Goal: Find specific page/section: Find specific page/section

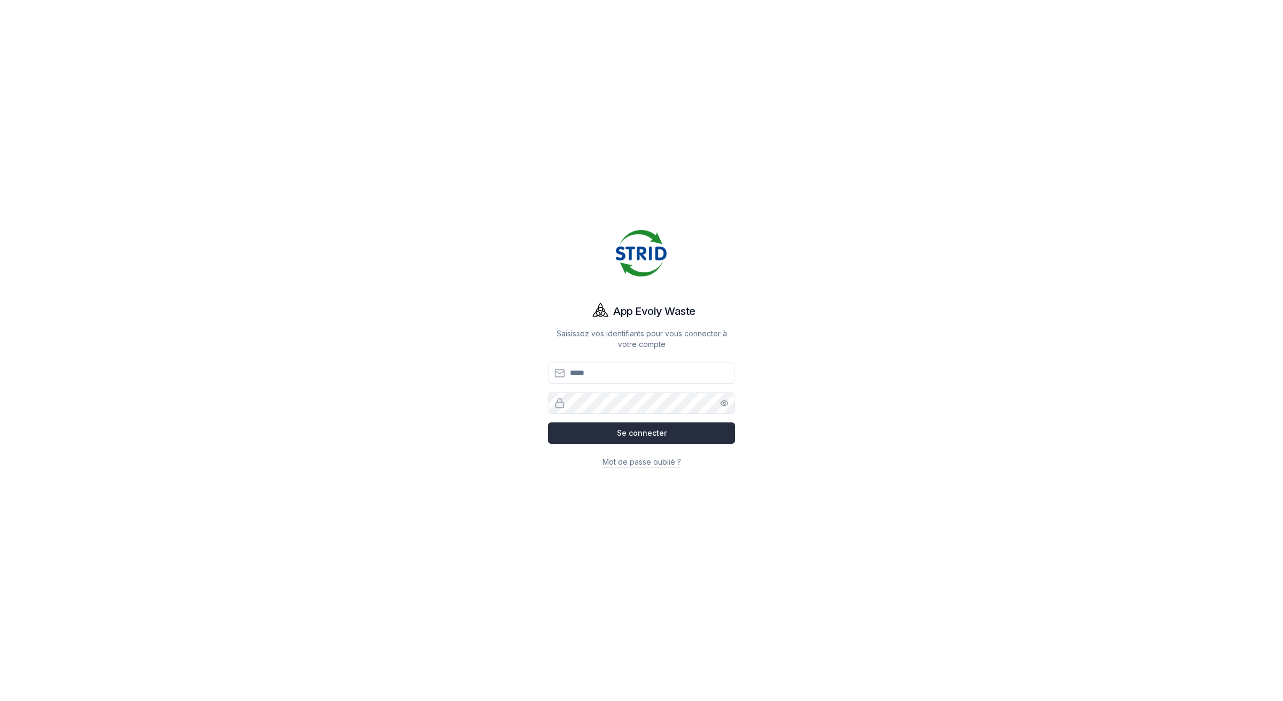
type input "**********"
click at [616, 432] on button "Se connecter" at bounding box center [641, 432] width 187 height 21
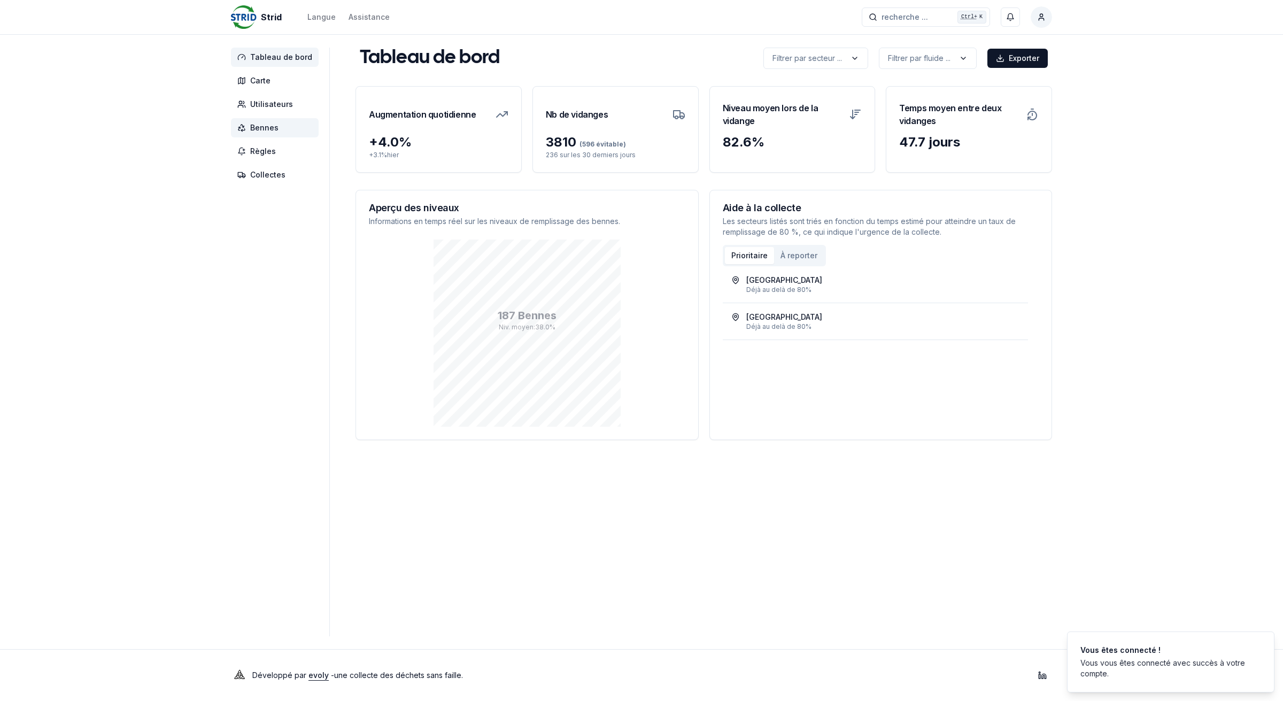
click at [276, 127] on span "Bennes" at bounding box center [264, 127] width 28 height 11
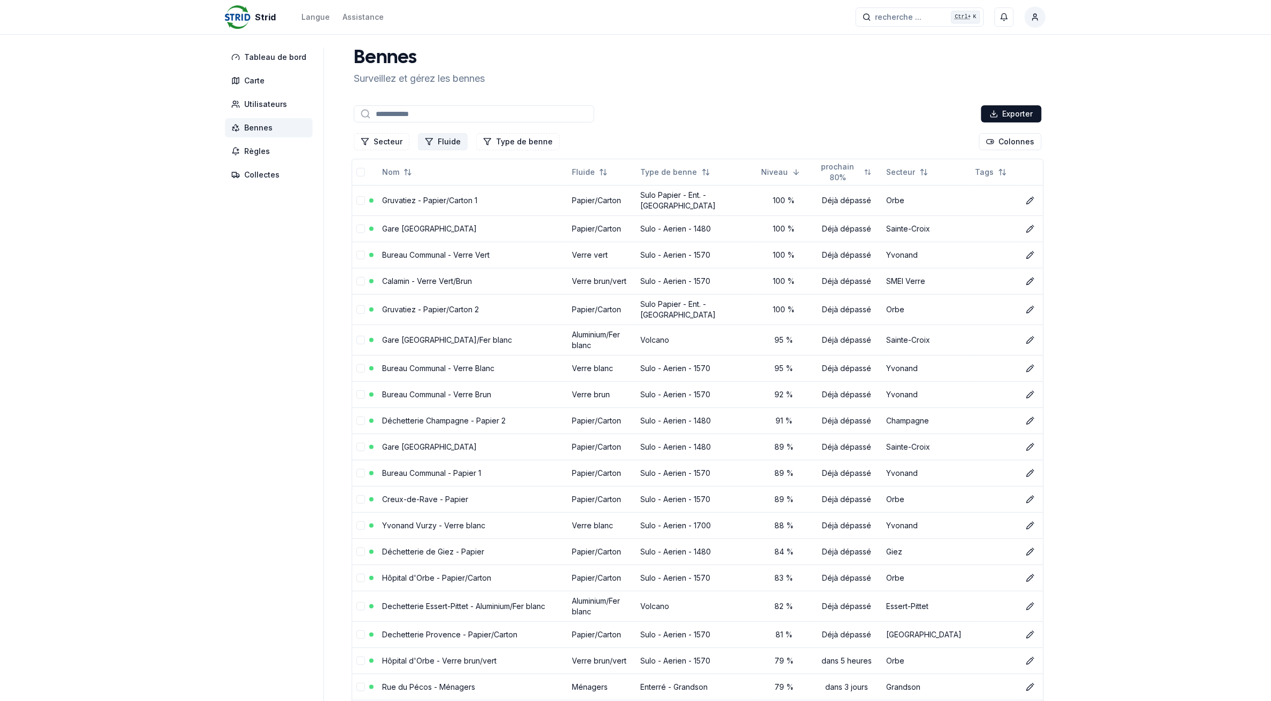
click at [439, 141] on button "Fluide" at bounding box center [443, 141] width 50 height 17
click at [425, 188] on div "Suggestions" at bounding box center [425, 187] width 9 height 9
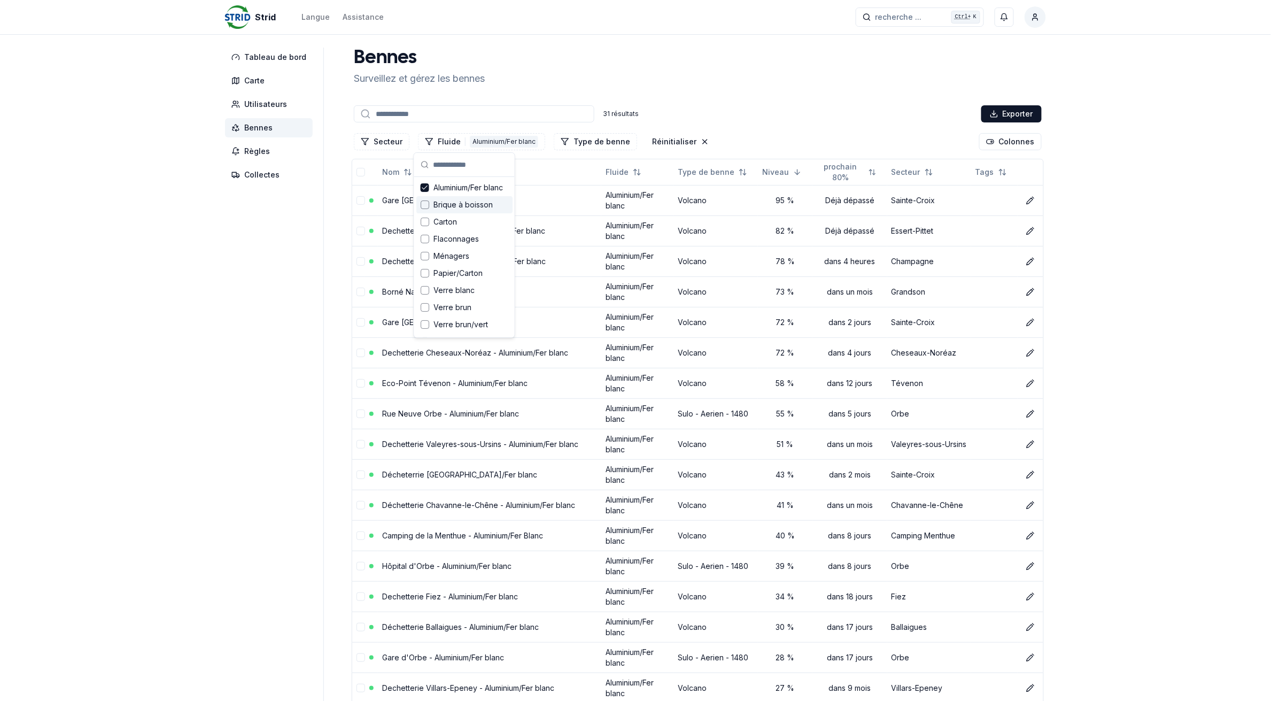
click at [176, 312] on div "Strid Langue Assistance recherche ... recherche ... Ctrl+ K [PERSON_NAME] Table…" at bounding box center [635, 611] width 1271 height 1222
click at [442, 139] on button "Fluide 1 Aluminium/Fer blanc" at bounding box center [481, 141] width 127 height 17
click at [423, 187] on icon "Suggestions" at bounding box center [424, 187] width 7 height 9
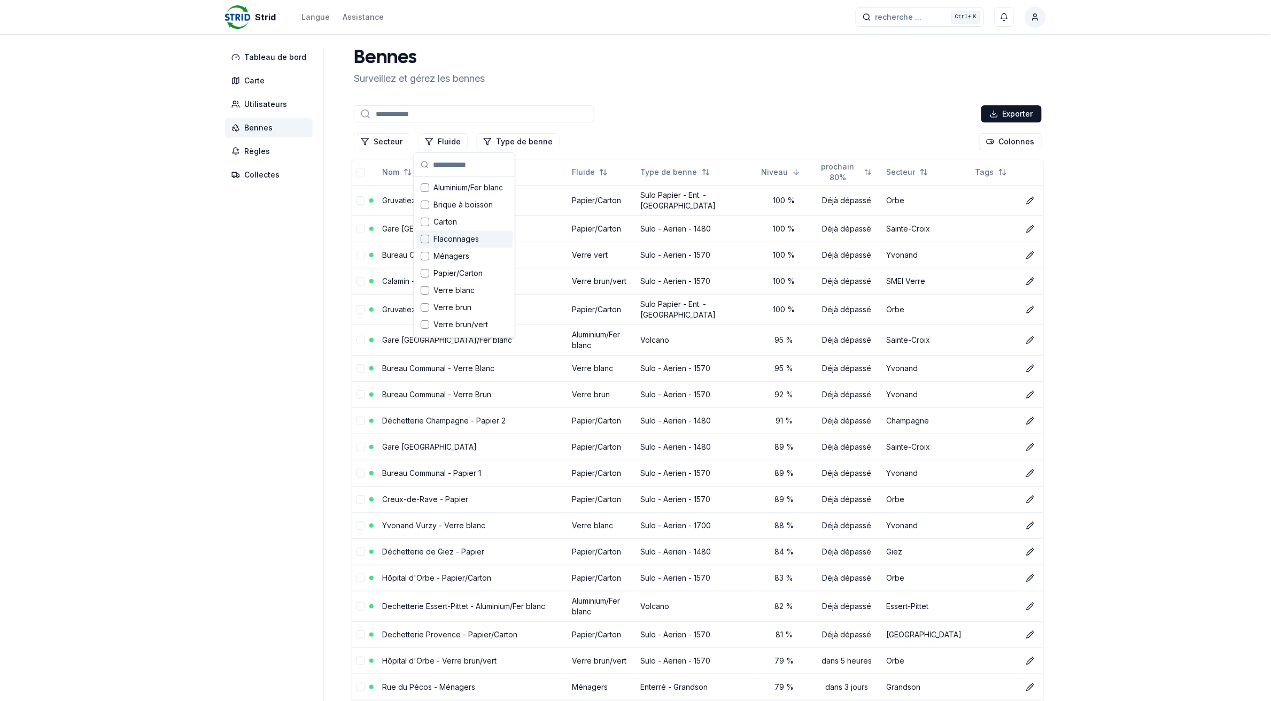
click at [425, 236] on div "Suggestions" at bounding box center [425, 239] width 9 height 9
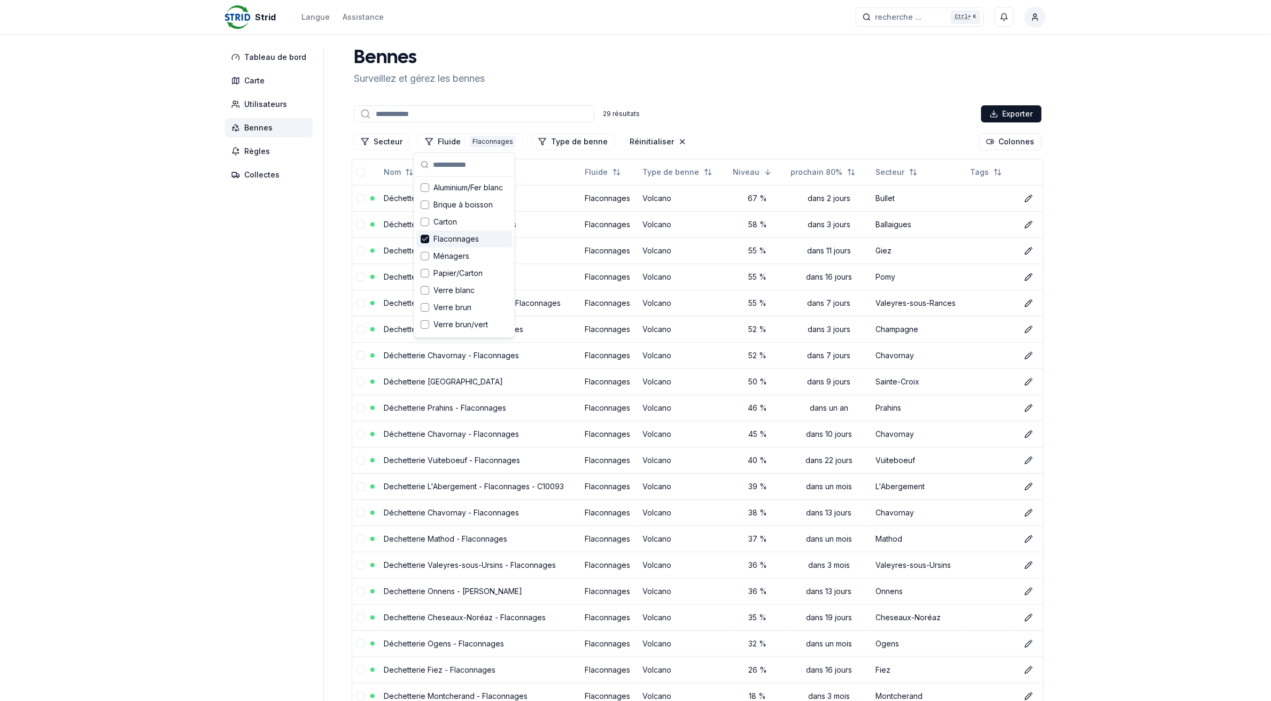
click at [307, 266] on aside "Tableau de bord Carte Utilisateurs Bennes Règles Collectes" at bounding box center [274, 510] width 99 height 925
click at [449, 141] on button "Fluide 1 Flaconnages" at bounding box center [470, 141] width 105 height 17
click at [422, 240] on icon "Suggestions" at bounding box center [424, 239] width 7 height 9
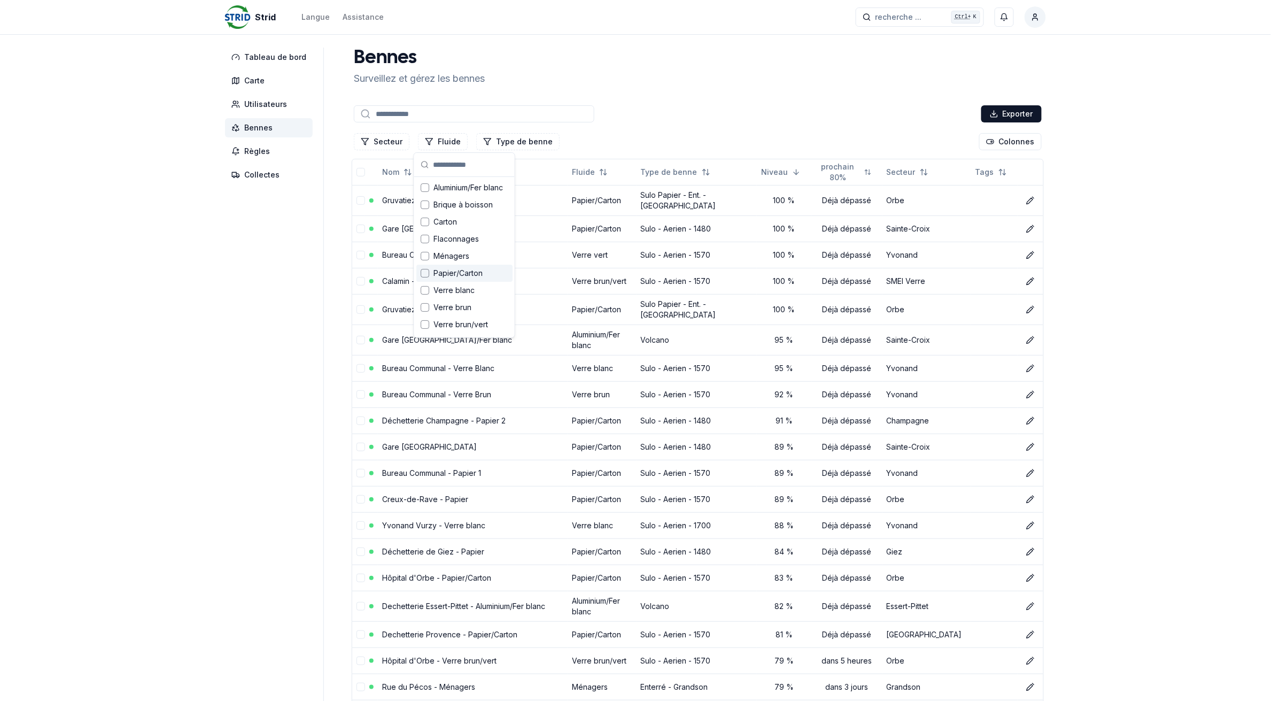
click at [424, 271] on div "Suggestions" at bounding box center [425, 273] width 9 height 9
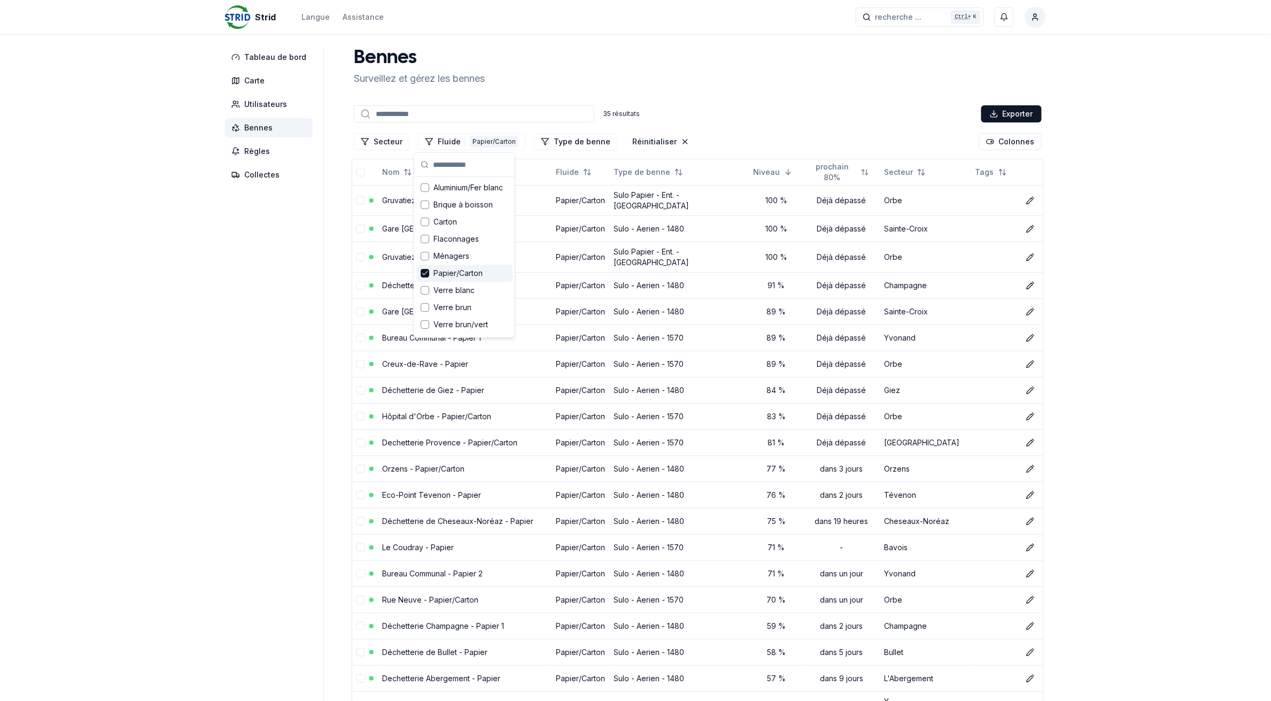
click at [290, 290] on aside "Tableau de bord Carte Utilisateurs Bennes Règles Collectes" at bounding box center [274, 600] width 99 height 1104
click at [441, 198] on link "Gruvatiez - Papier/Carton 1" at bounding box center [429, 200] width 95 height 9
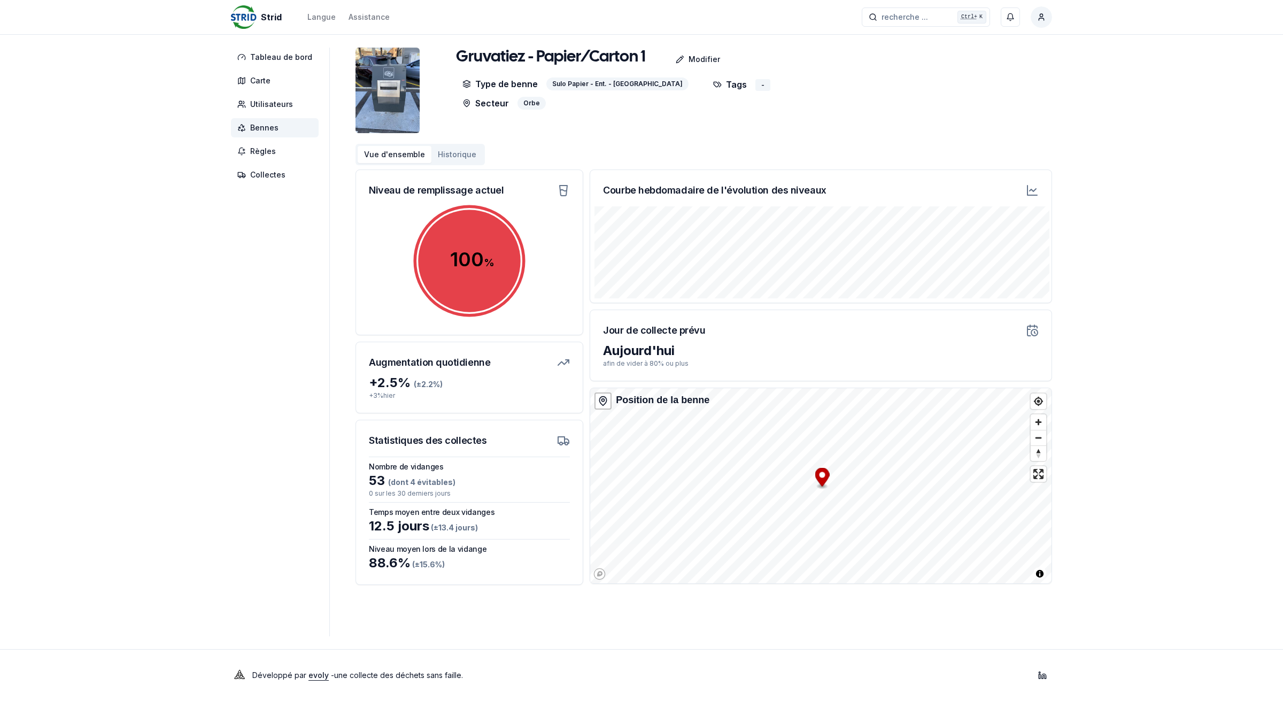
click at [460, 159] on button "Historique" at bounding box center [456, 154] width 51 height 17
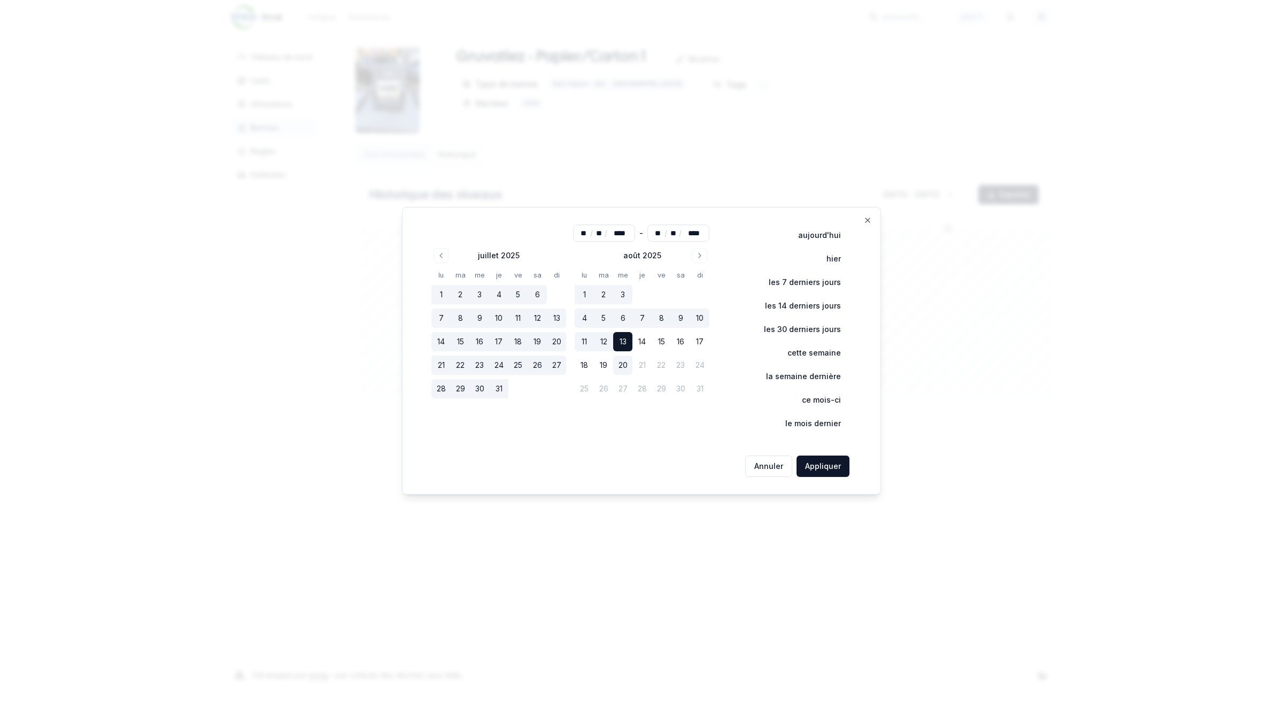
click at [626, 367] on button "20" at bounding box center [622, 364] width 19 height 19
type input "**"
click at [824, 469] on button "Appliquer" at bounding box center [822, 465] width 53 height 21
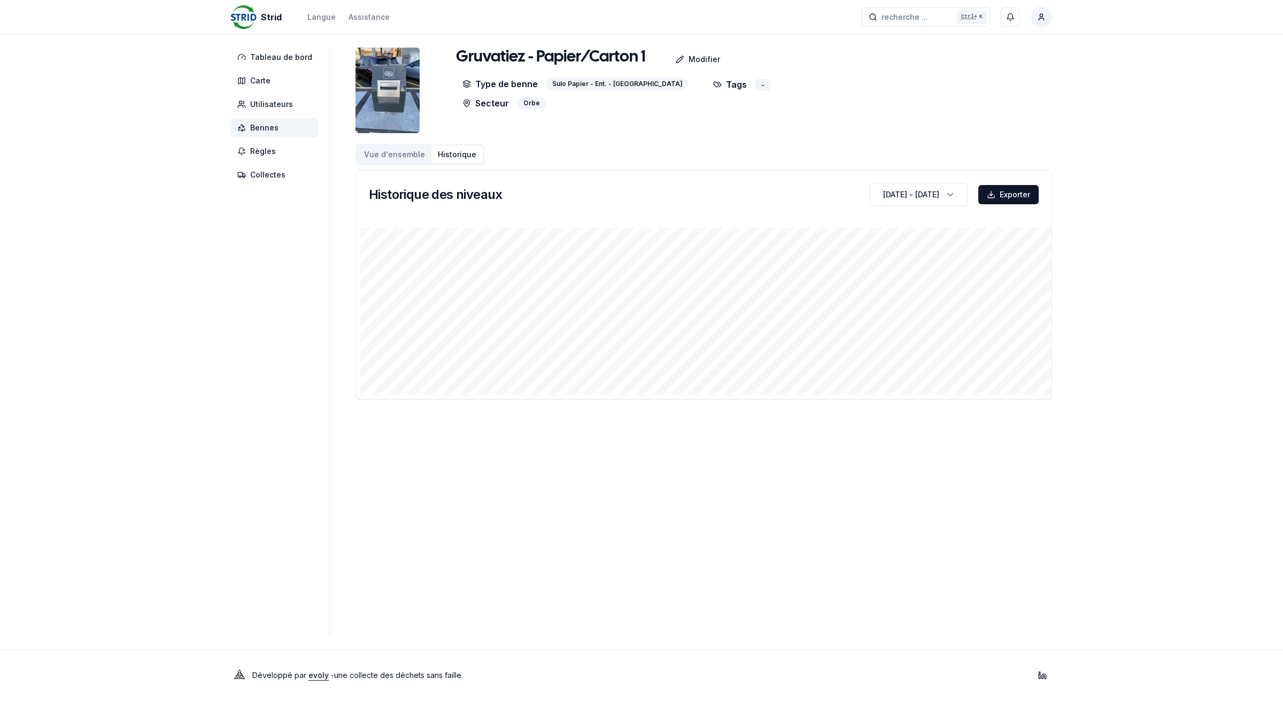
click at [287, 131] on span "Bennes" at bounding box center [275, 127] width 88 height 19
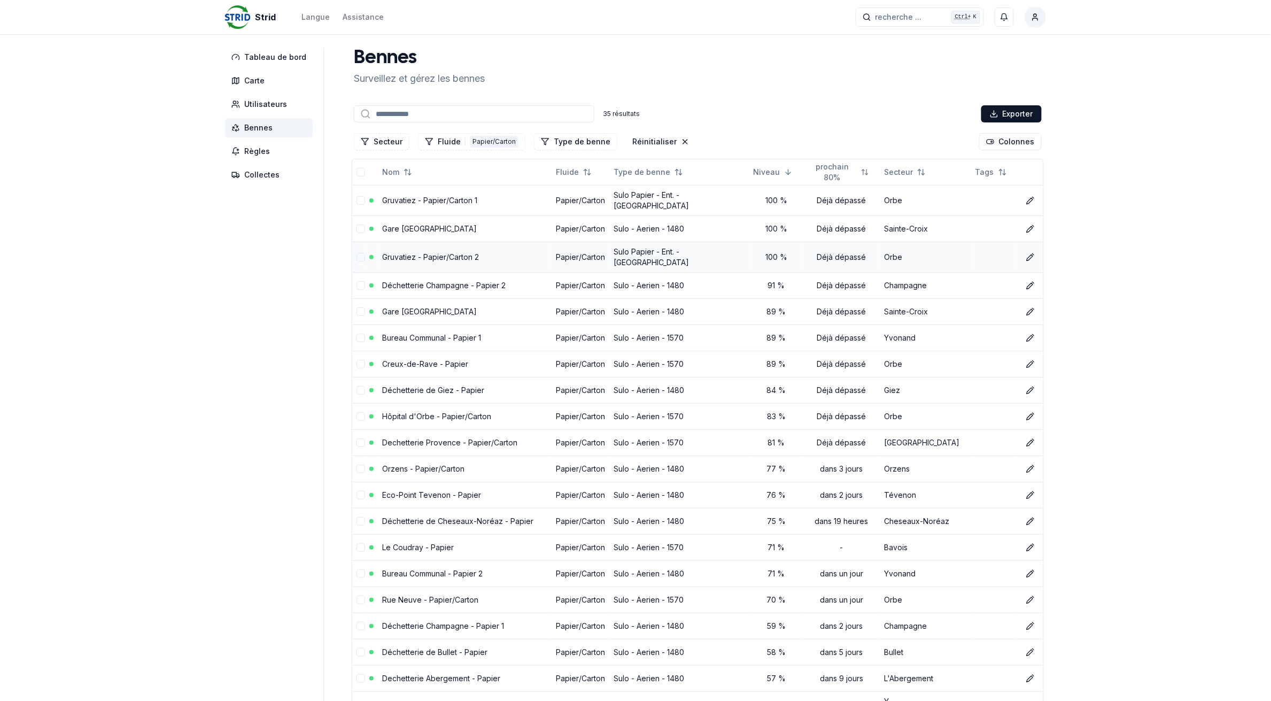
click at [447, 252] on link "Gruvatiez - Papier/Carton 2" at bounding box center [430, 256] width 97 height 9
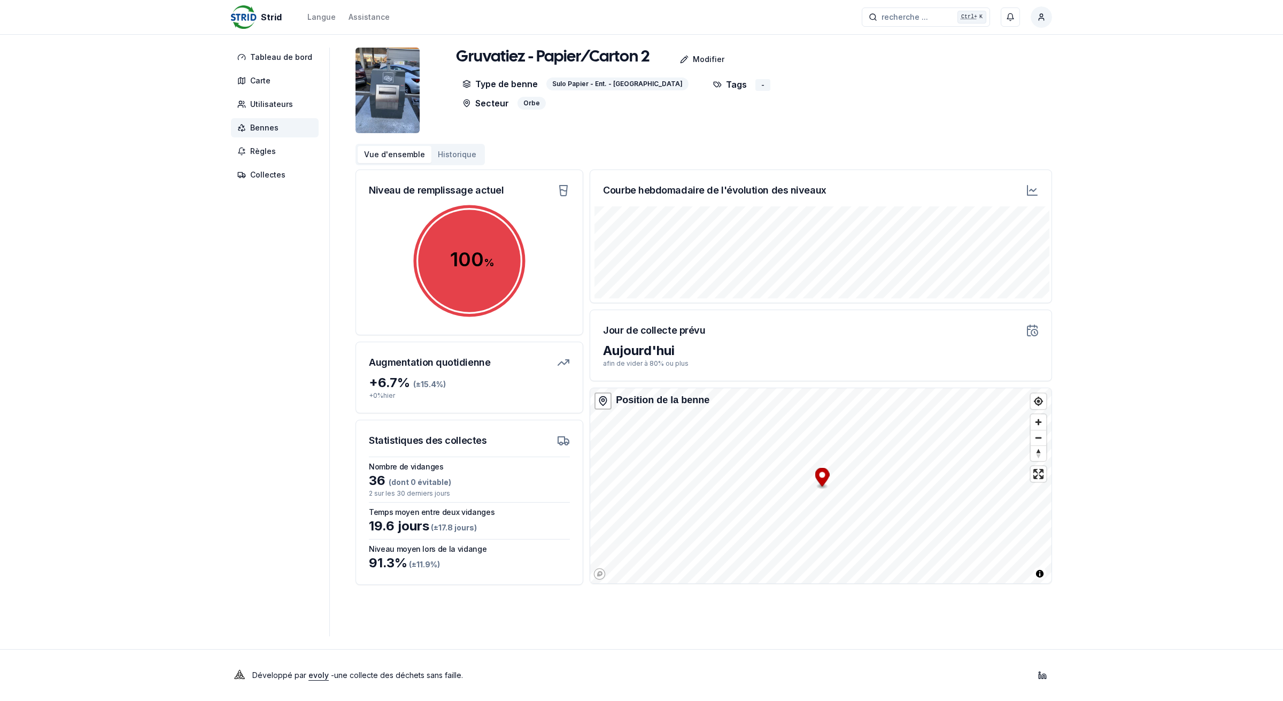
click at [254, 128] on span "Bennes" at bounding box center [264, 127] width 28 height 11
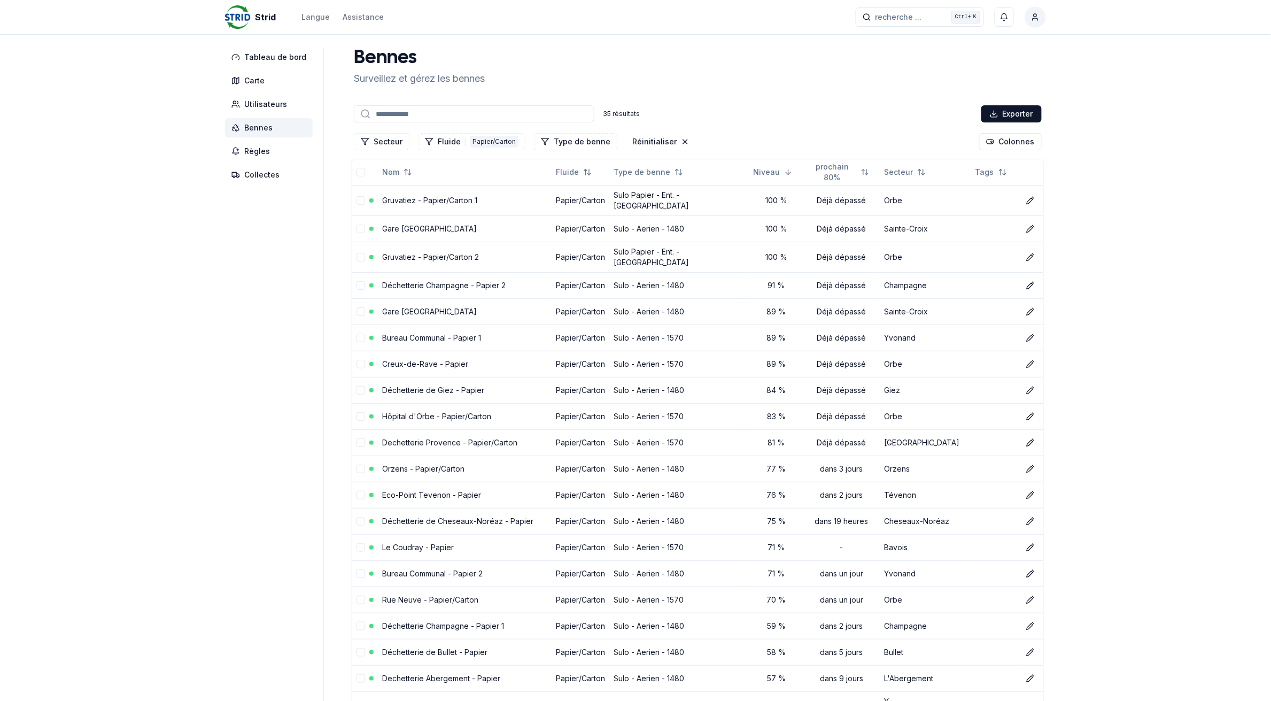
click at [418, 111] on input at bounding box center [474, 113] width 240 height 17
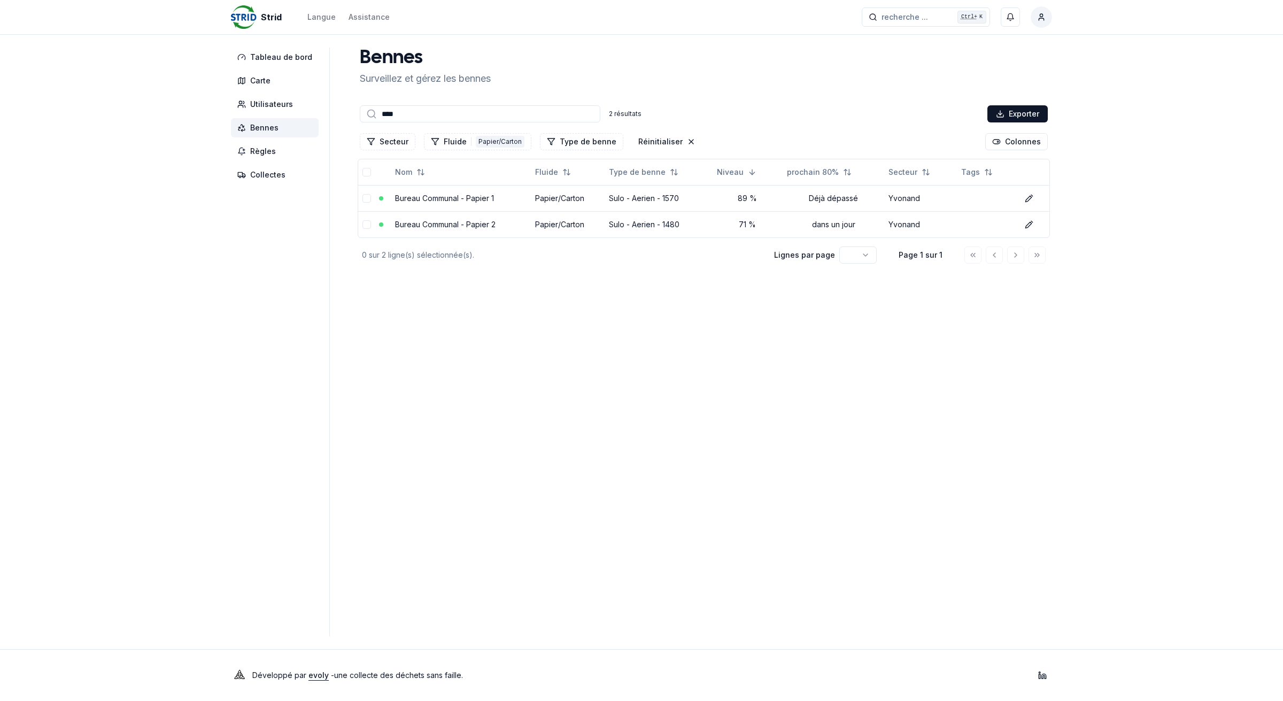
type input "****"
click at [418, 118] on input "****" at bounding box center [480, 113] width 240 height 17
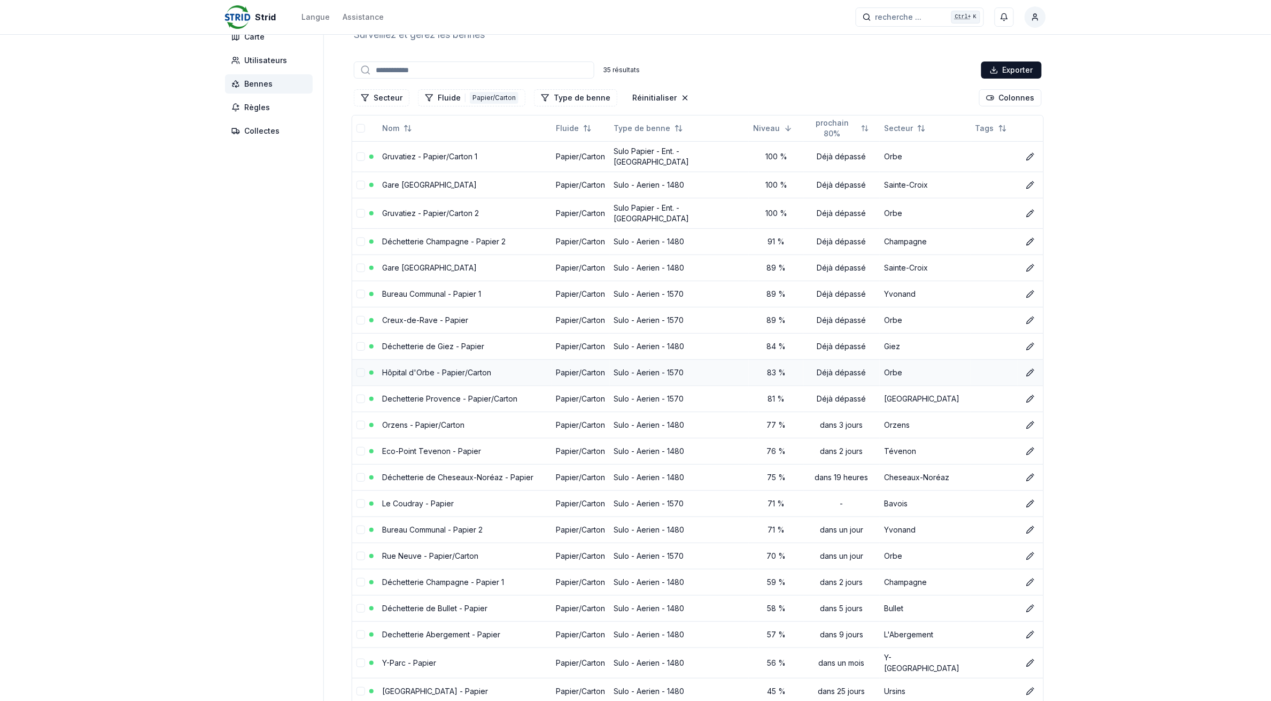
scroll to position [67, 0]
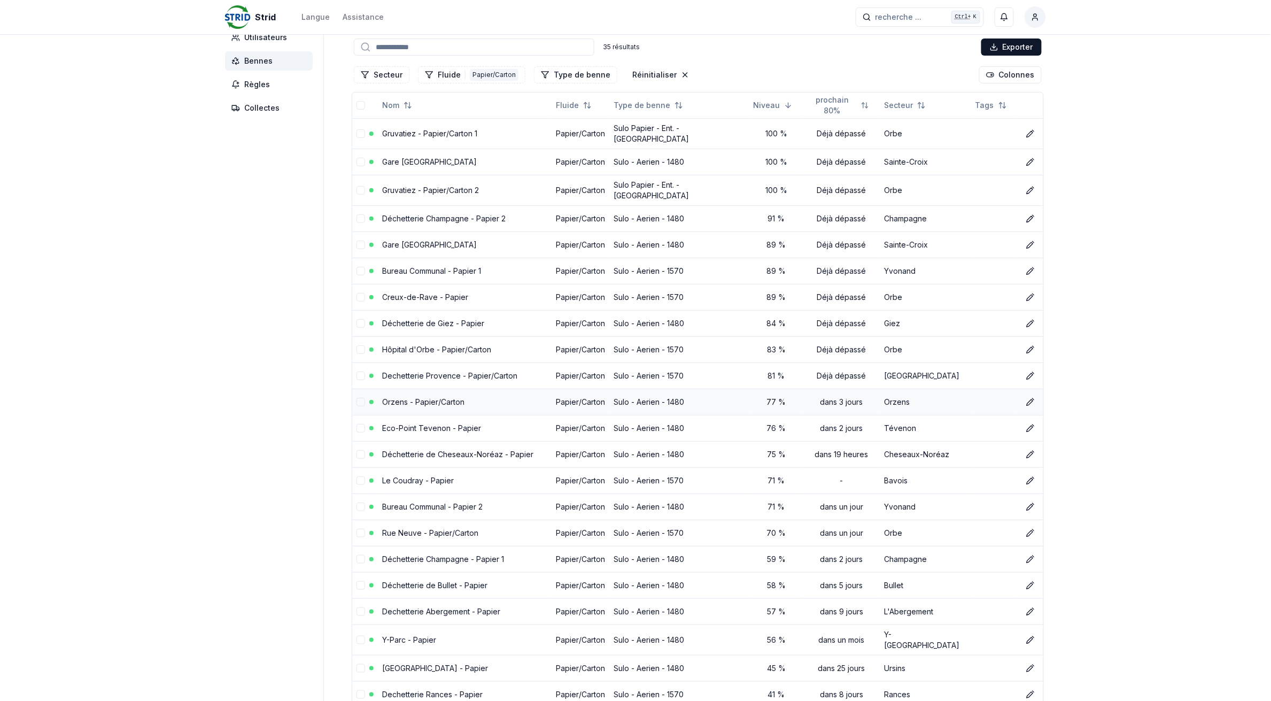
click at [434, 397] on link "Orzens - Papier/Carton" at bounding box center [423, 401] width 82 height 9
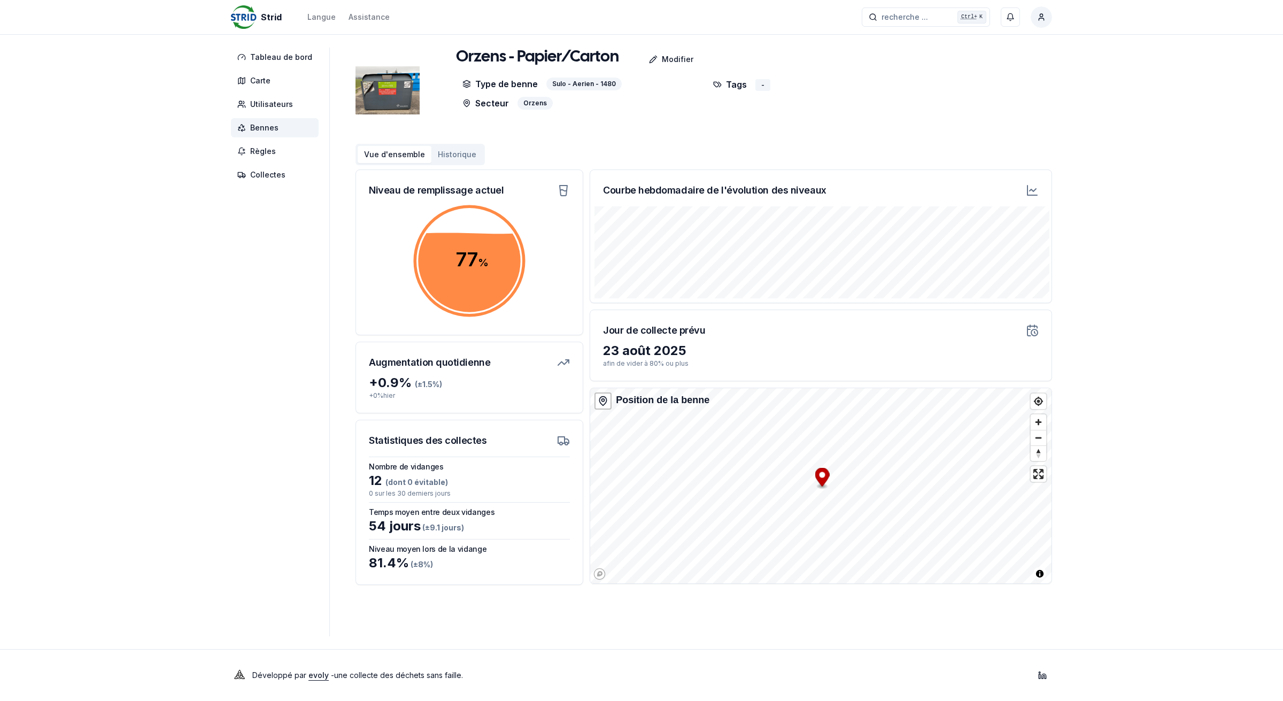
click at [279, 130] on span "Bennes" at bounding box center [275, 127] width 88 height 19
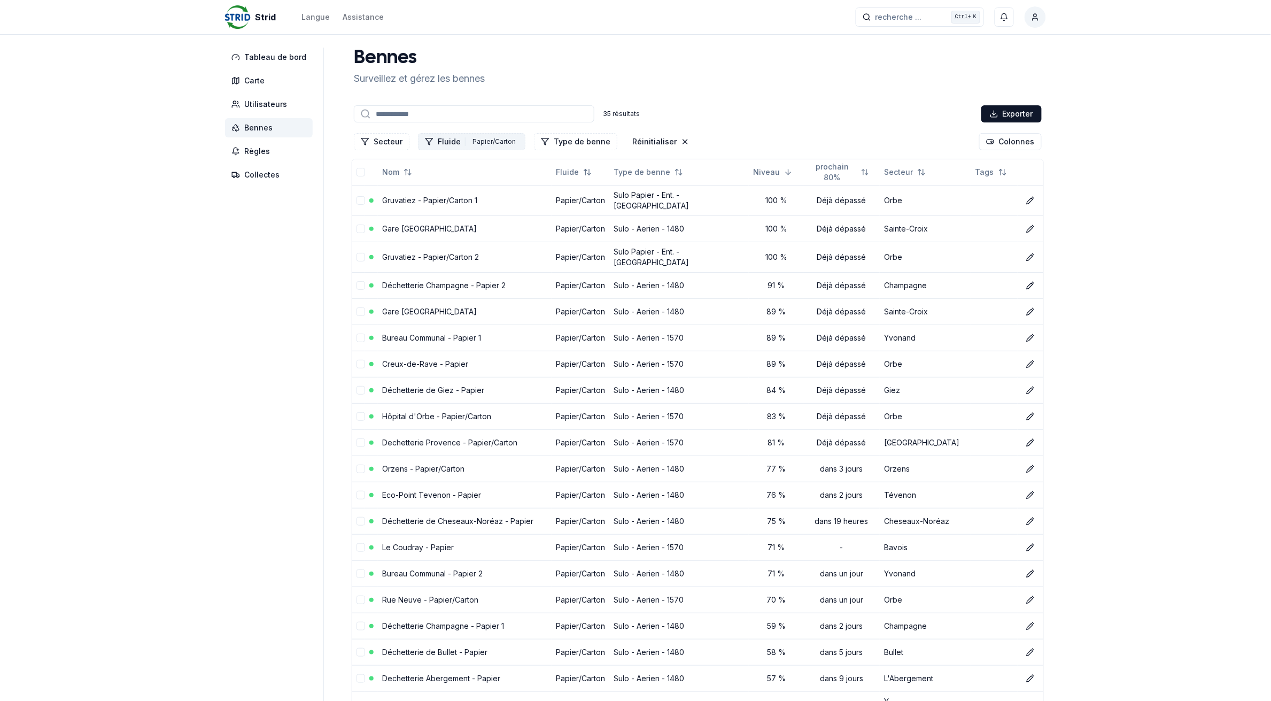
click at [445, 139] on button "Fluide 1 Papier/Carton" at bounding box center [471, 141] width 107 height 17
click at [424, 274] on icon "Suggestions" at bounding box center [424, 273] width 7 height 9
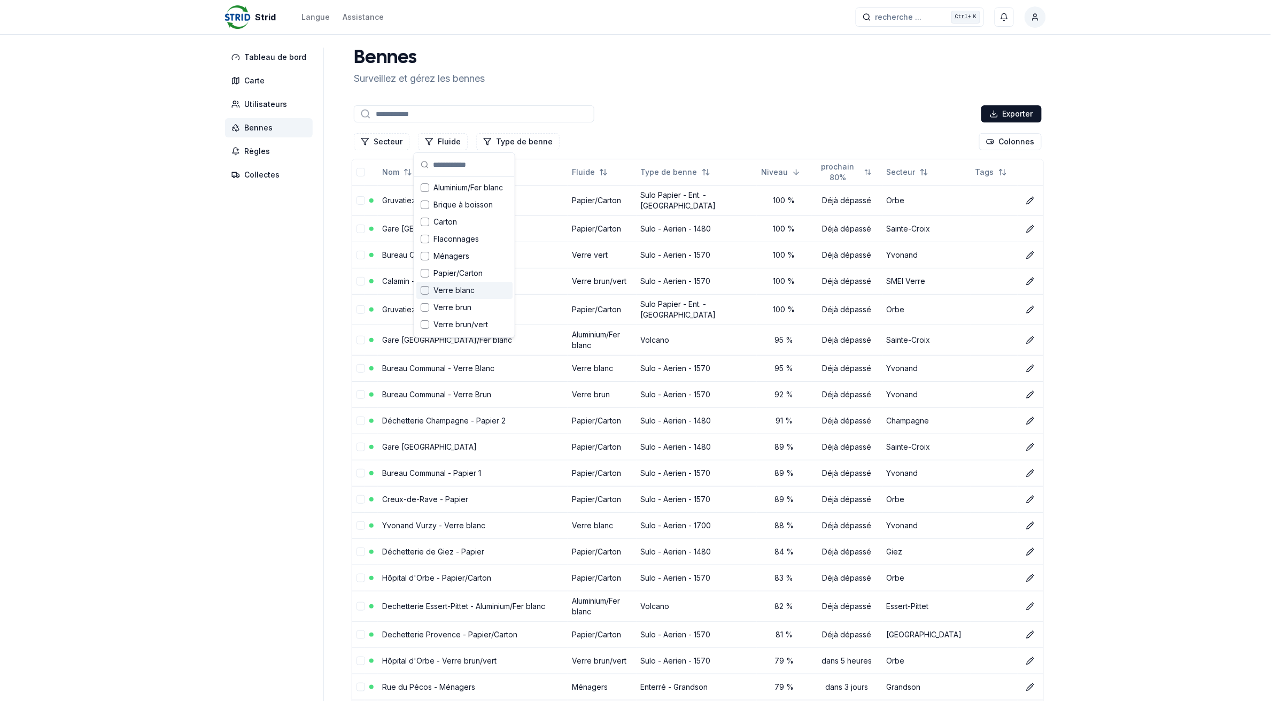
click at [424, 288] on div "Suggestions" at bounding box center [425, 290] width 9 height 9
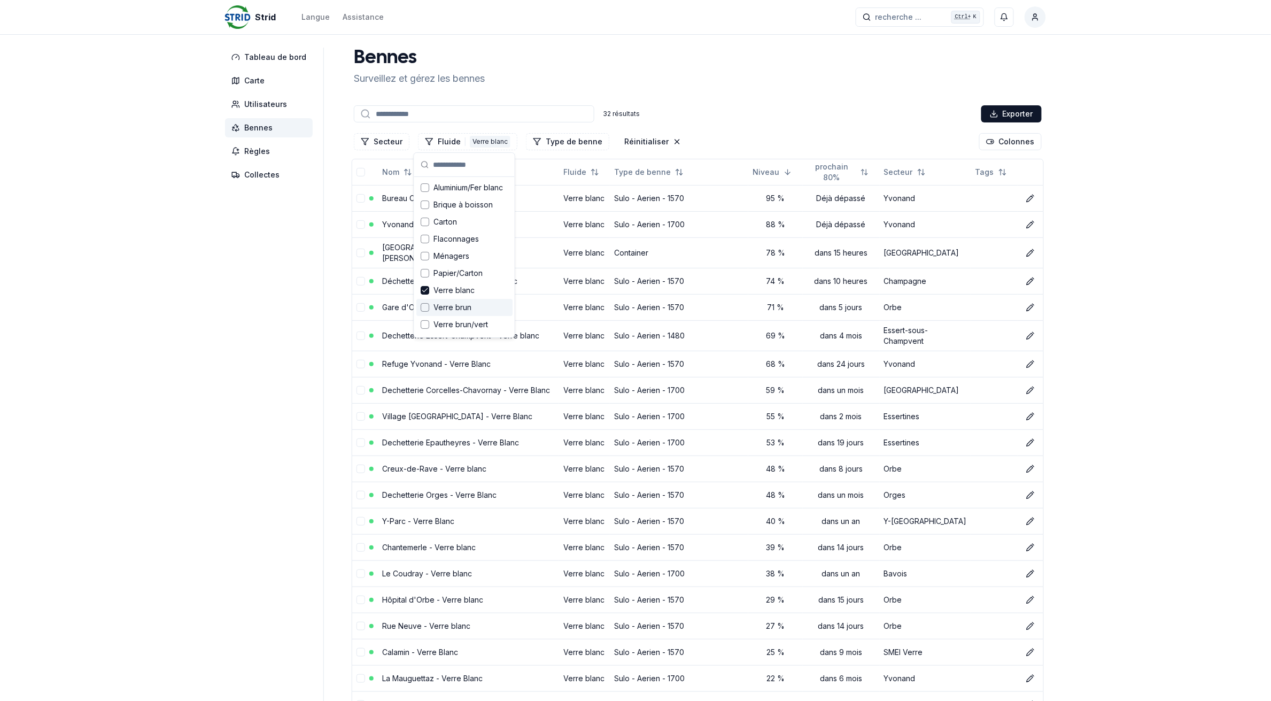
click at [425, 306] on div "Suggestions" at bounding box center [425, 307] width 9 height 9
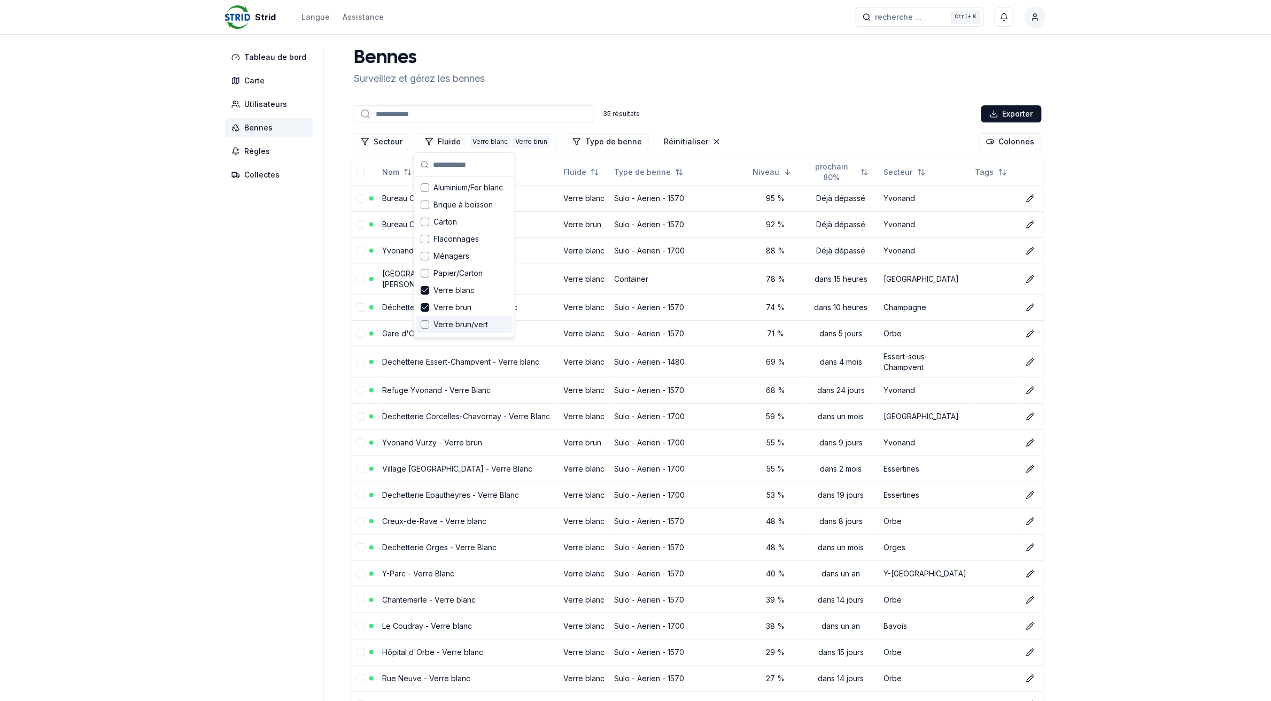
click at [424, 321] on div "Suggestions" at bounding box center [425, 324] width 9 height 9
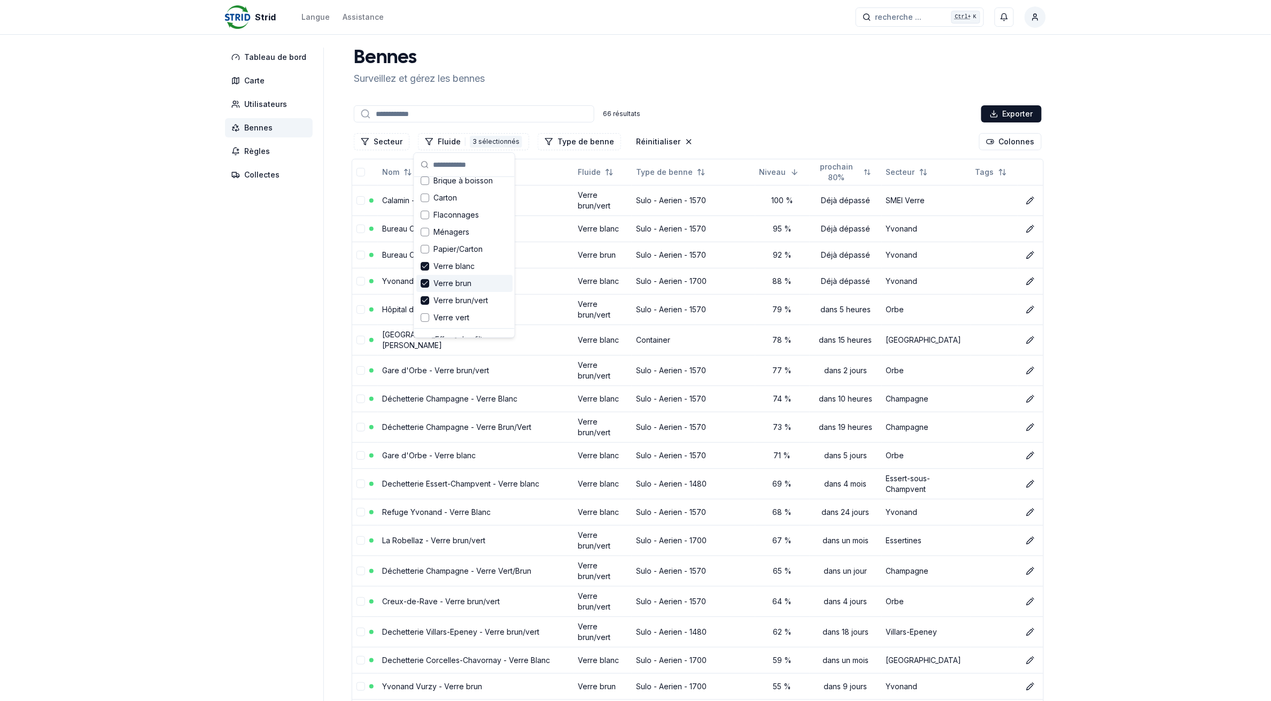
scroll to position [36, 0]
click at [444, 302] on span "Verre vert" at bounding box center [451, 305] width 36 height 11
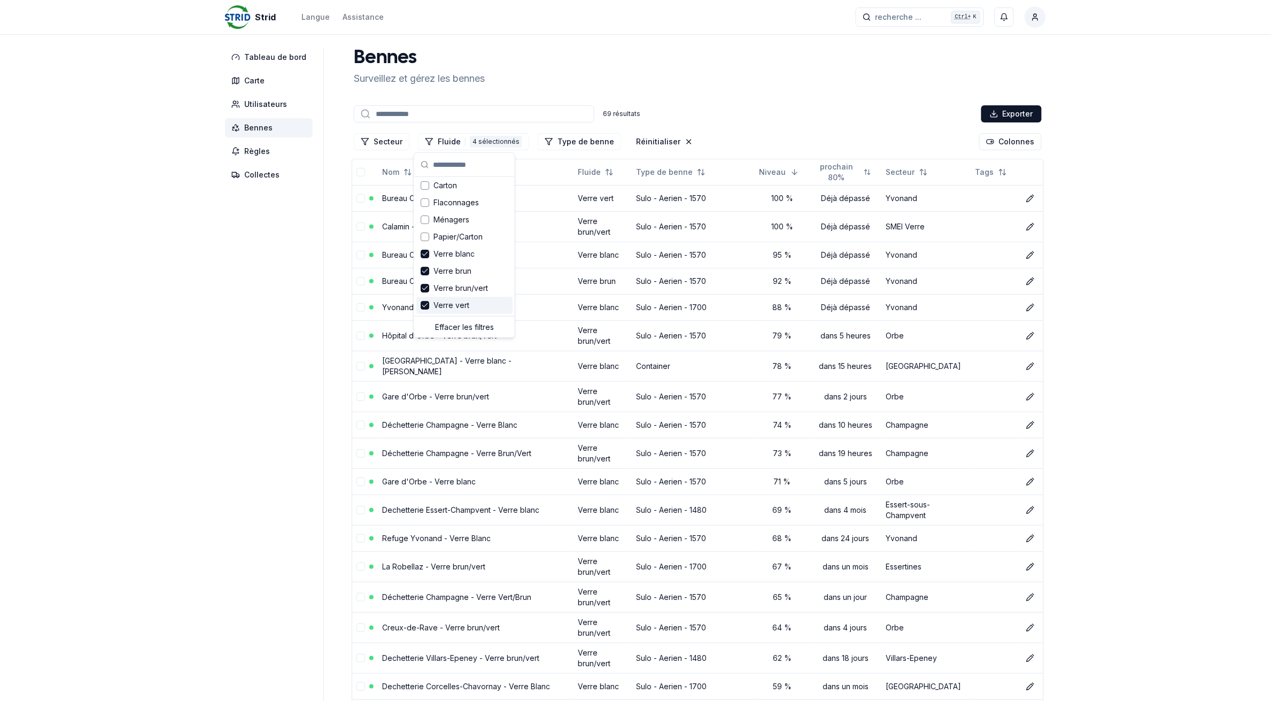
click at [410, 226] on link "Calamin - Verre Vert/Brun" at bounding box center [427, 226] width 90 height 9
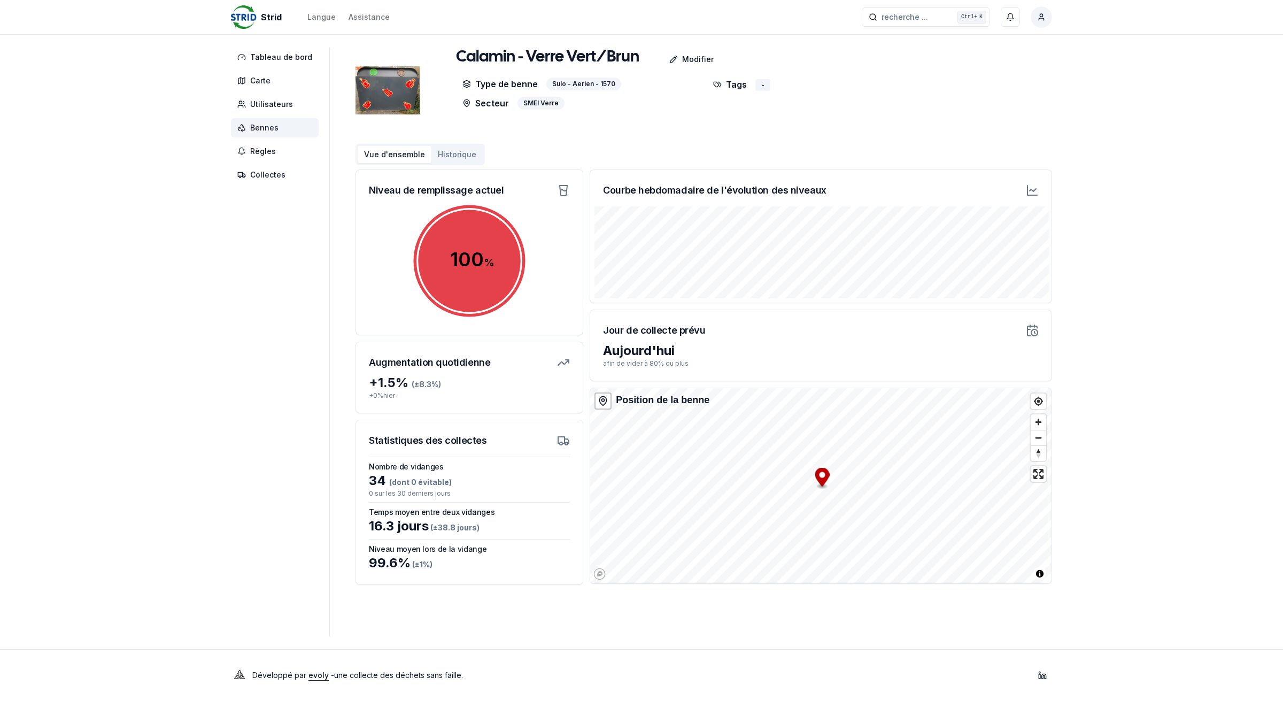
click at [445, 159] on button "Historique" at bounding box center [456, 154] width 51 height 17
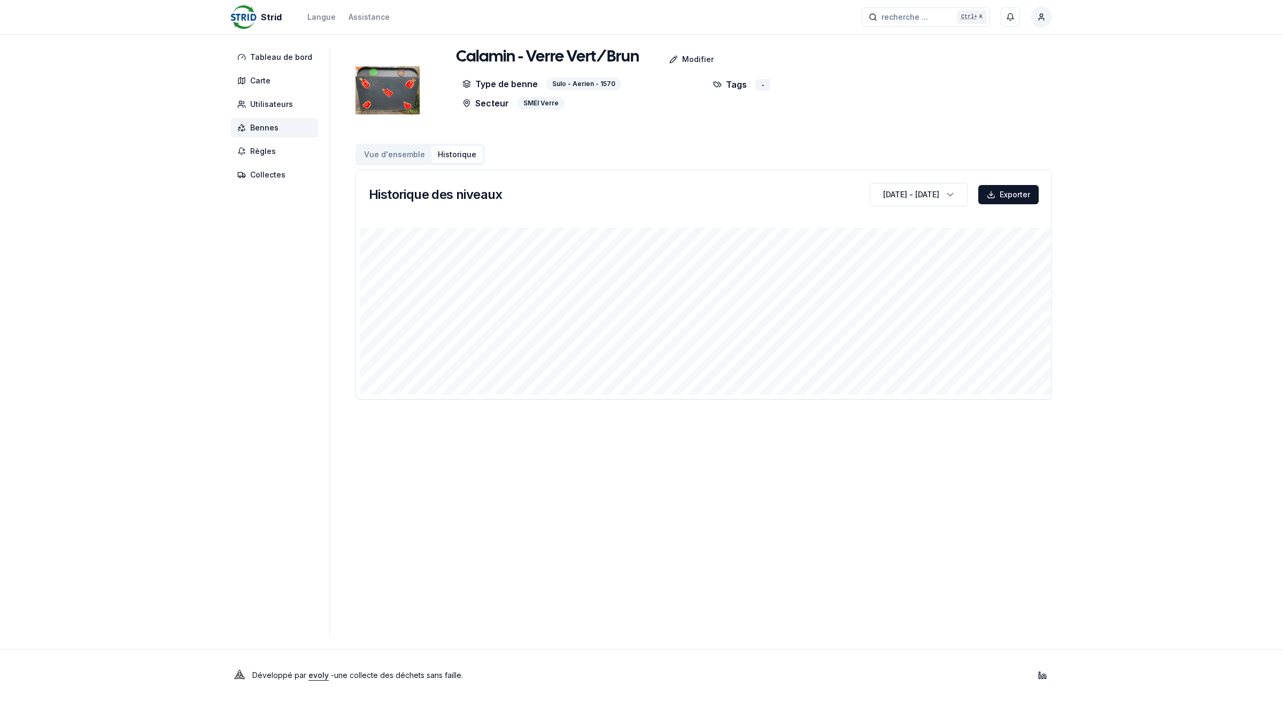
click at [282, 128] on span "Bennes" at bounding box center [275, 127] width 88 height 19
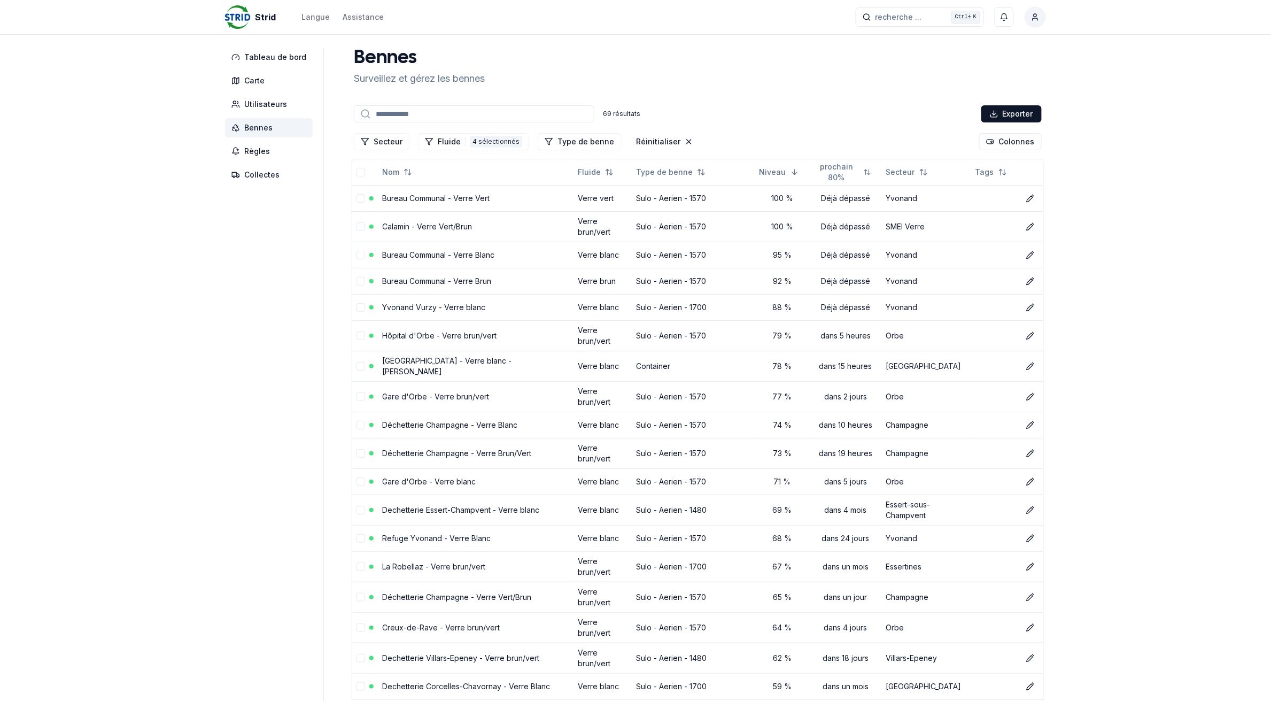
scroll to position [67, 0]
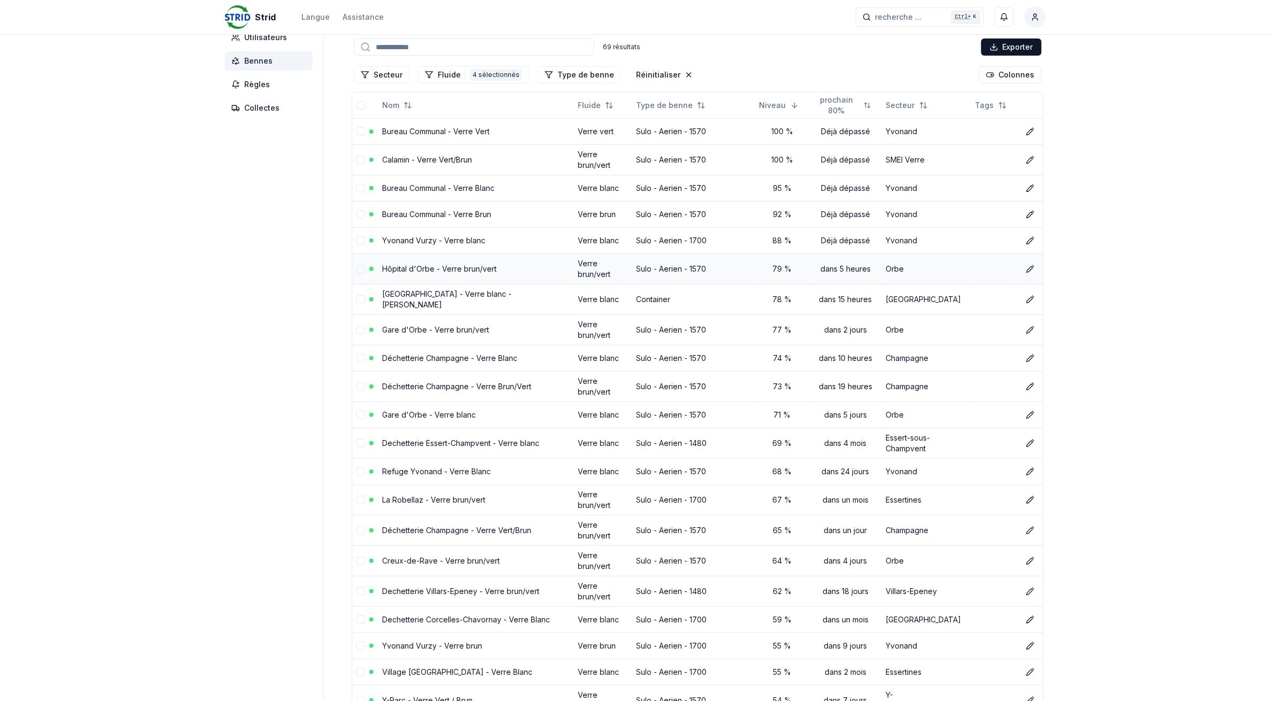
click at [415, 265] on link "Hôpital d'Orbe - Verre brun/vert" at bounding box center [439, 268] width 114 height 9
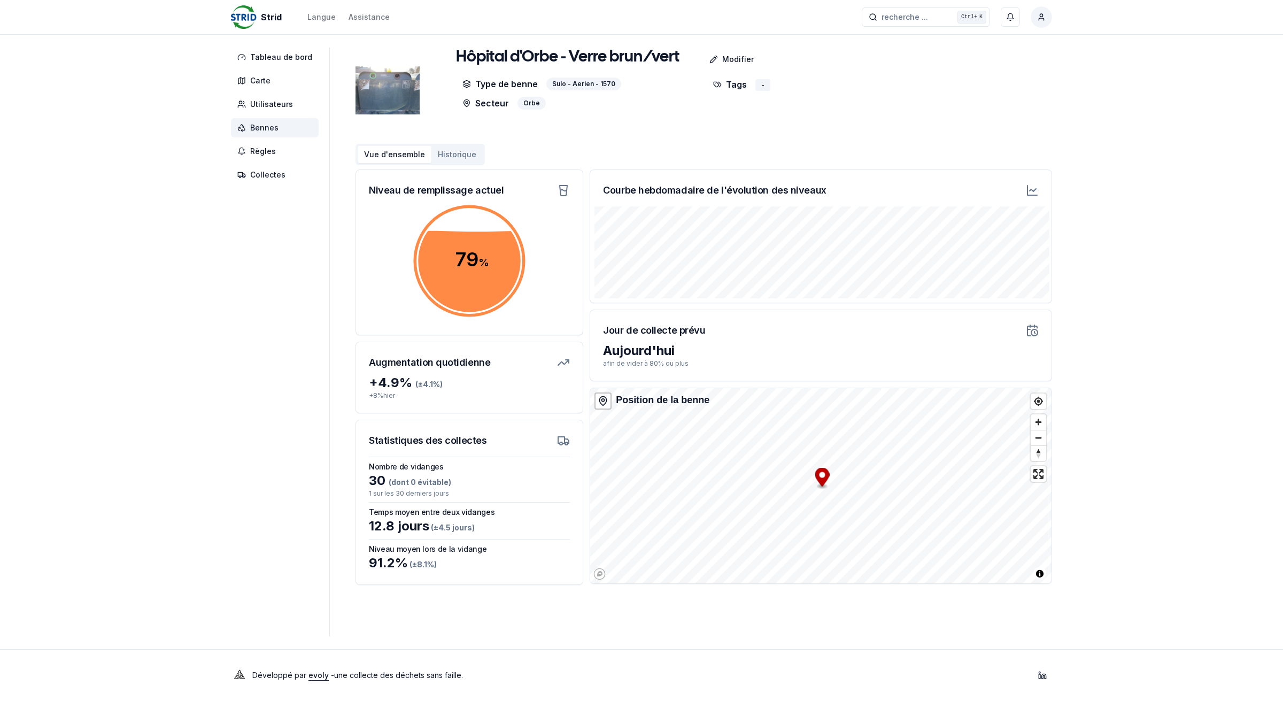
click at [283, 128] on span "Bennes" at bounding box center [275, 127] width 88 height 19
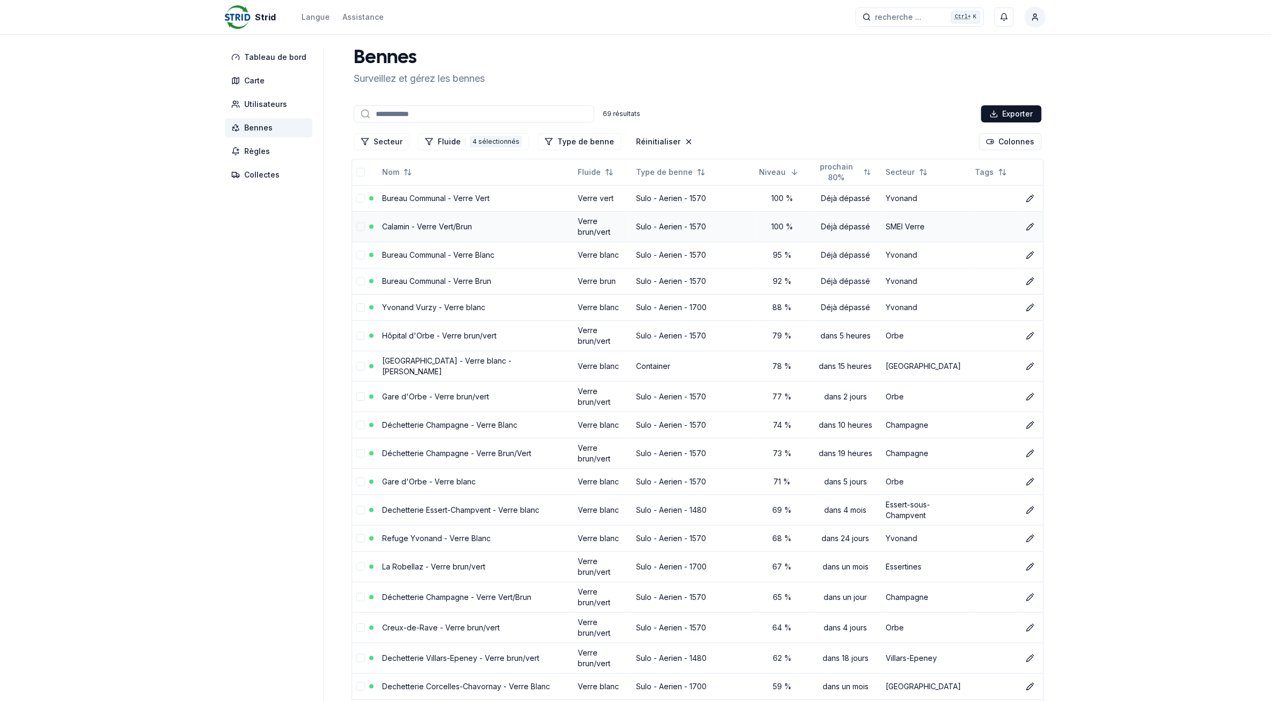
click at [446, 224] on link "Calamin - Verre Vert/Brun" at bounding box center [427, 226] width 90 height 9
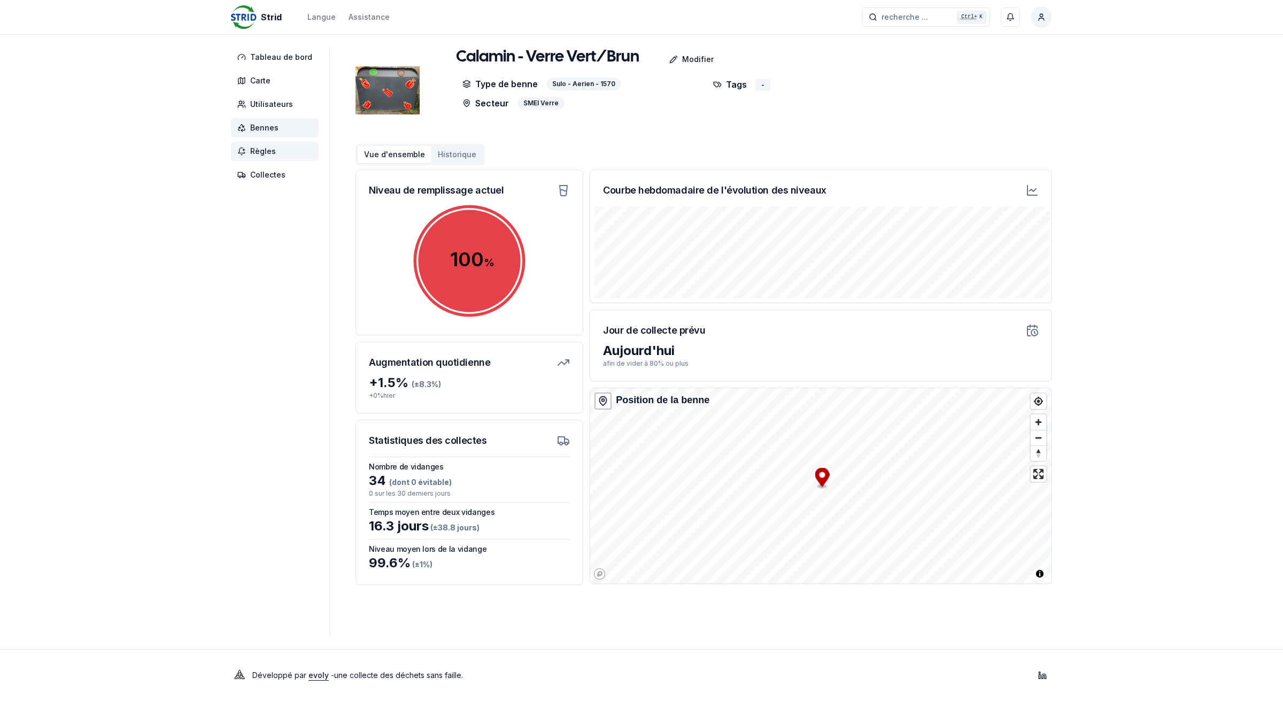
drag, startPoint x: 255, startPoint y: 127, endPoint x: 259, endPoint y: 142, distance: 15.6
click at [255, 127] on span "Bennes" at bounding box center [264, 127] width 28 height 11
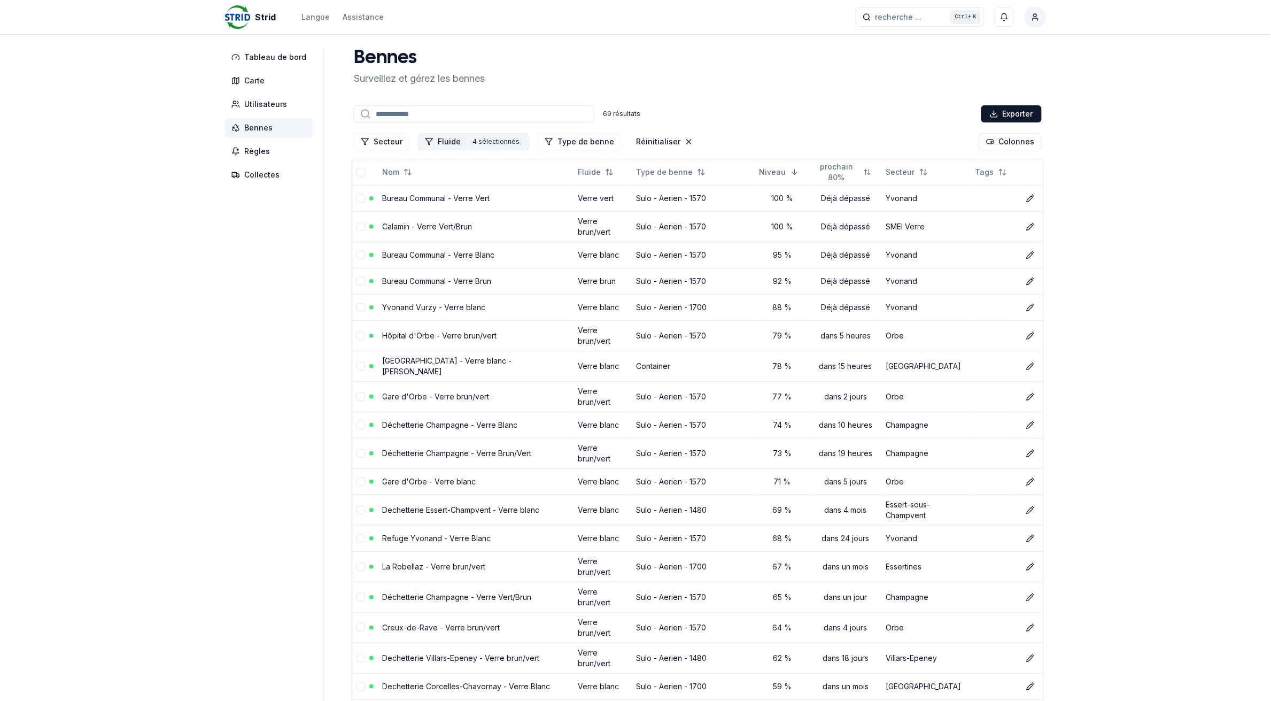
click at [476, 140] on div "4 sélectionnés" at bounding box center [496, 142] width 52 height 12
click at [466, 322] on div "Effacer les filtres" at bounding box center [464, 327] width 96 height 17
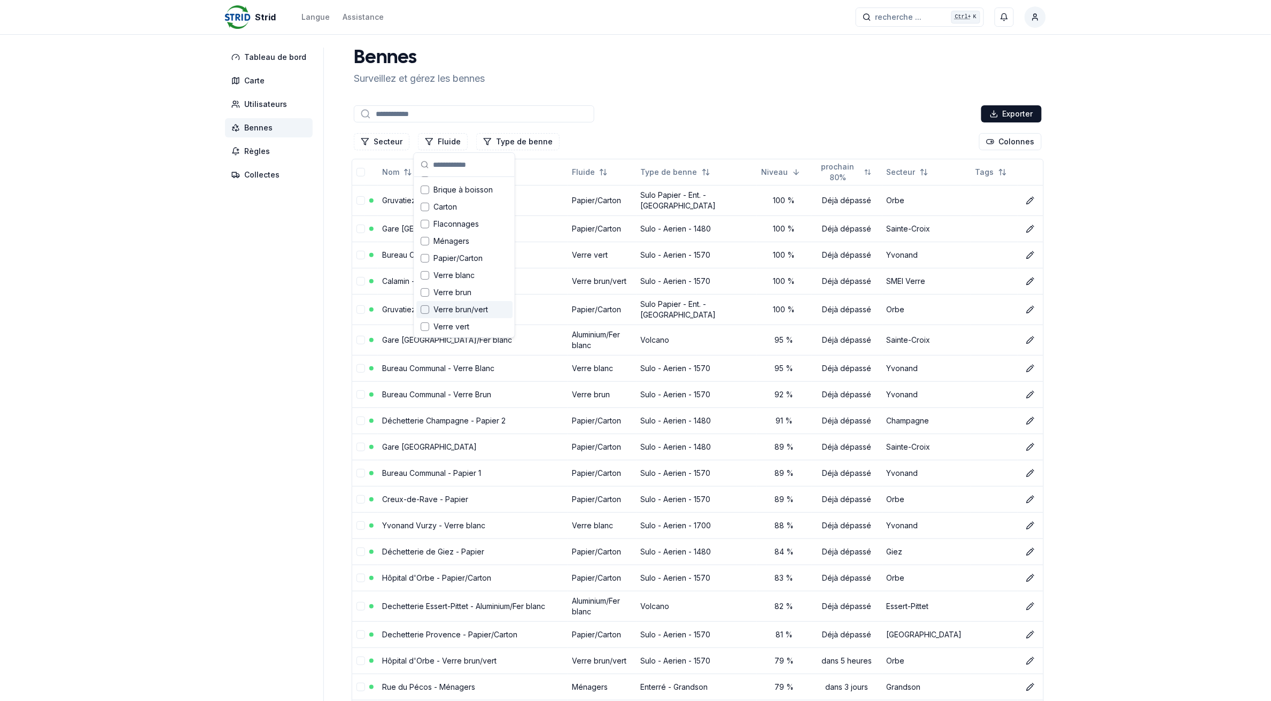
scroll to position [14, 0]
click at [453, 199] on link "Gruvatiez - Papier/Carton 1" at bounding box center [429, 200] width 95 height 9
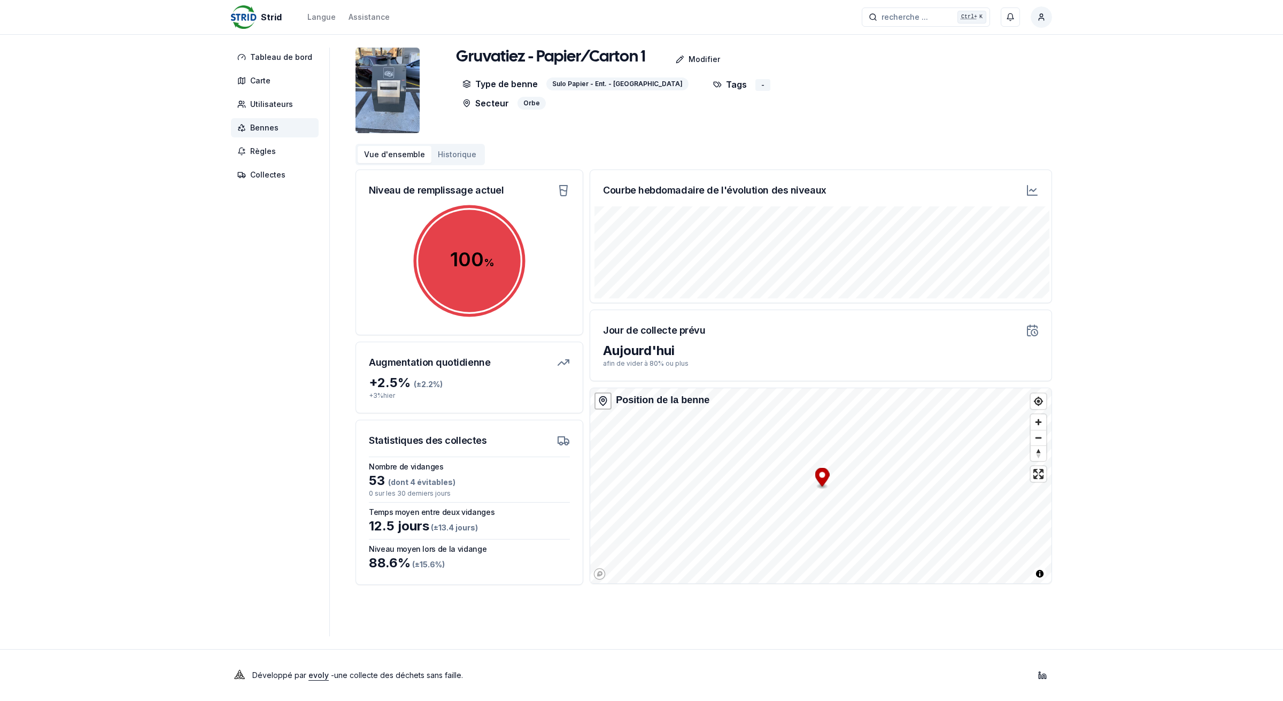
click at [286, 127] on span "Bennes" at bounding box center [275, 127] width 88 height 19
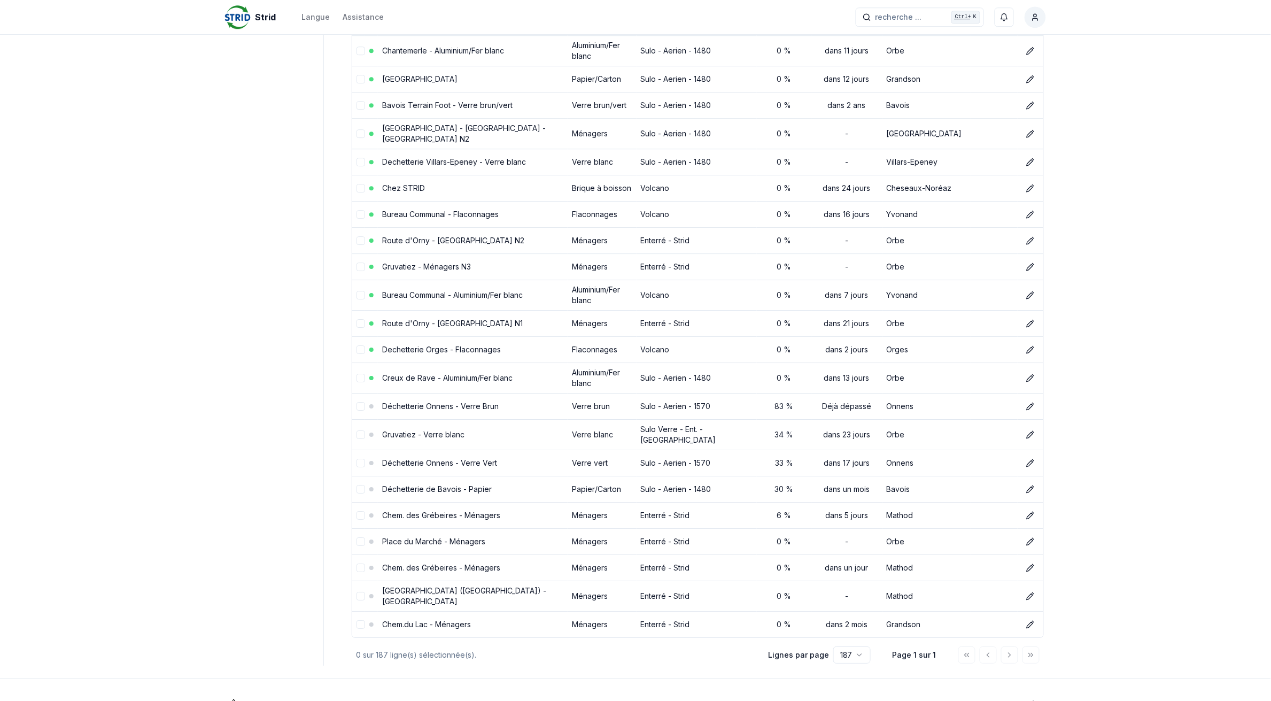
scroll to position [4663, 0]
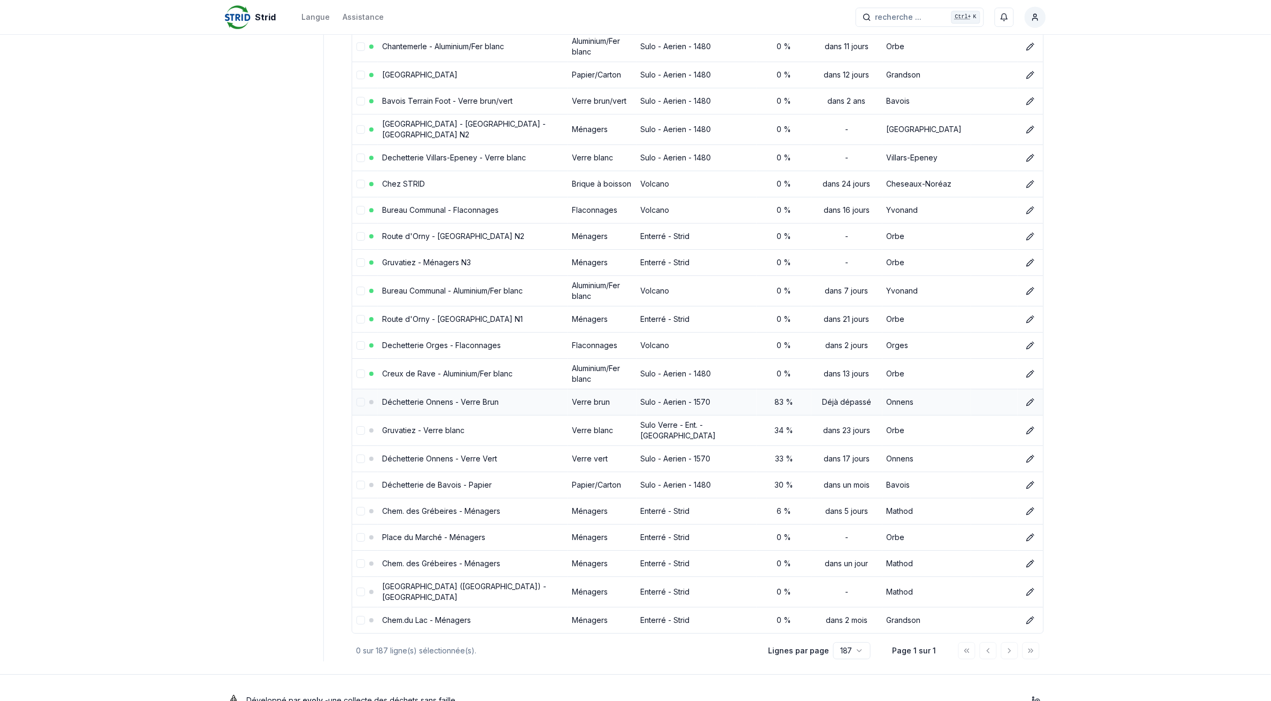
click at [442, 397] on link "Déchetterie Onnens - Verre Brun" at bounding box center [440, 401] width 116 height 9
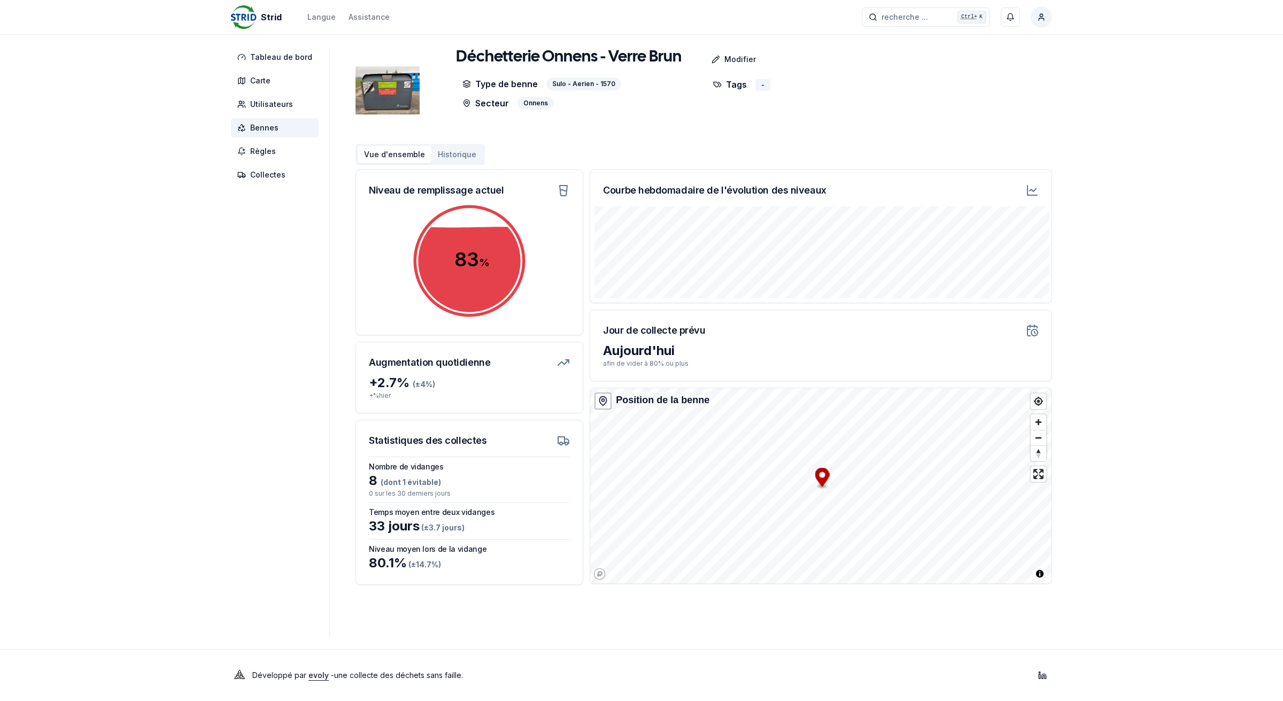
click at [257, 124] on span "Bennes" at bounding box center [264, 127] width 28 height 11
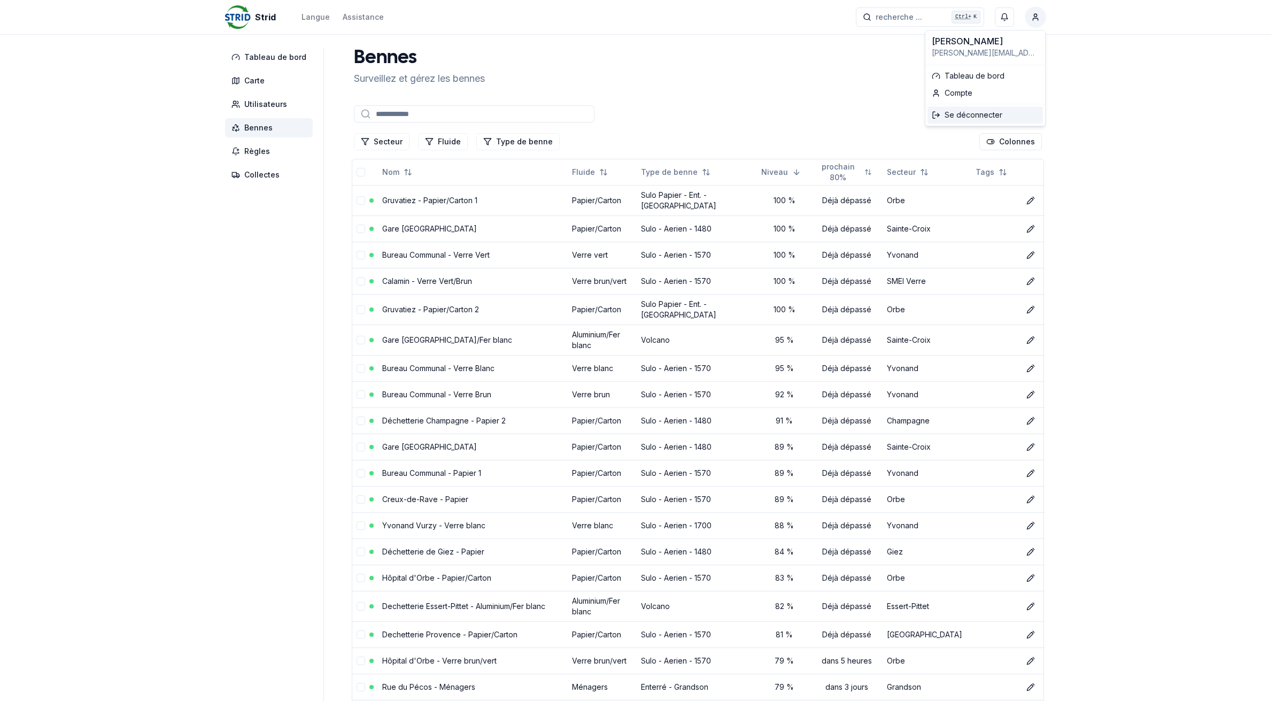
click at [954, 111] on div "Se déconnecter" at bounding box center [984, 114] width 115 height 17
